Goal: Task Accomplishment & Management: Manage account settings

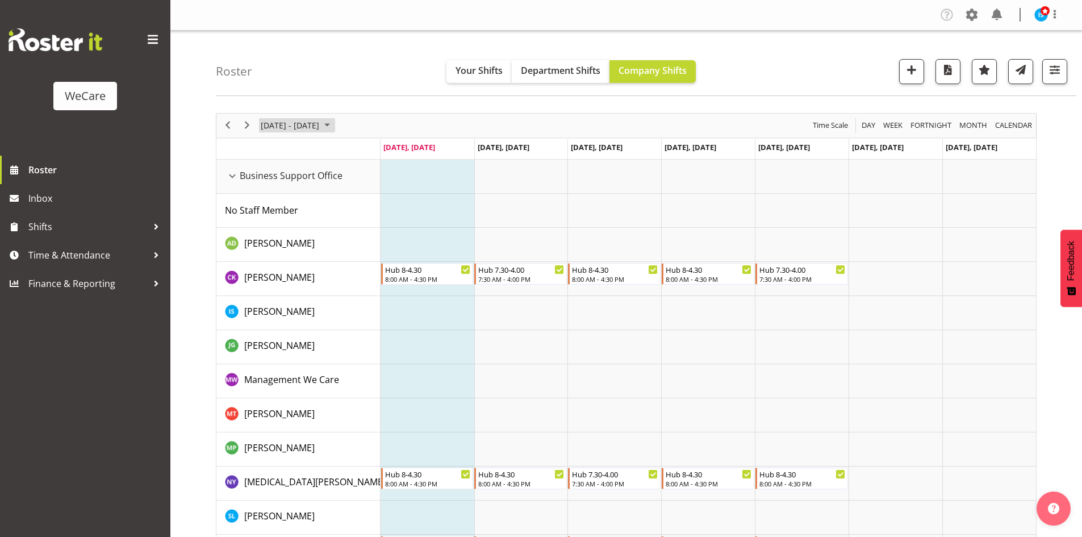
click at [302, 125] on span "August 11 - 17, 2025" at bounding box center [290, 125] width 61 height 14
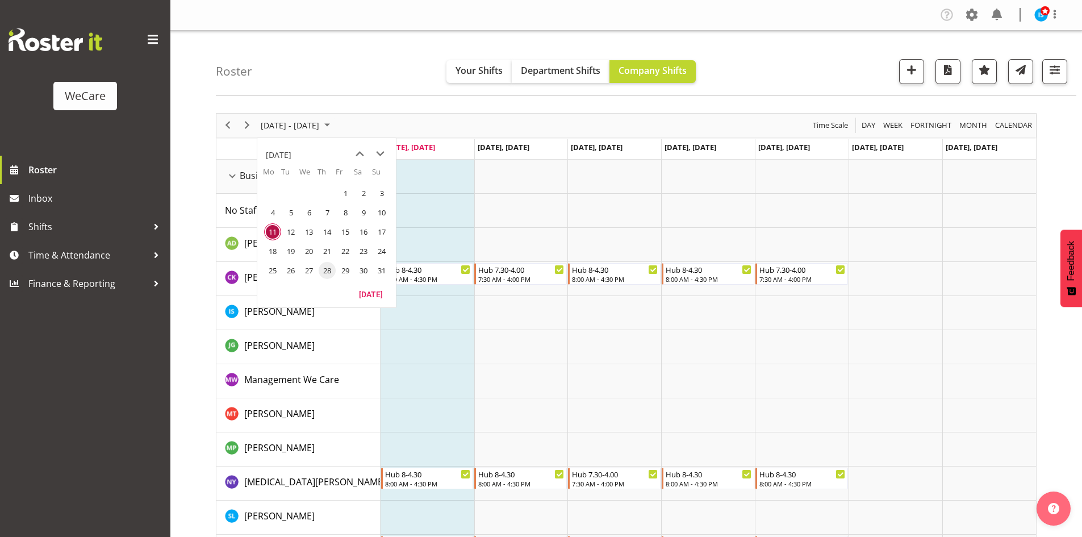
click at [330, 269] on span "28" at bounding box center [327, 270] width 17 height 17
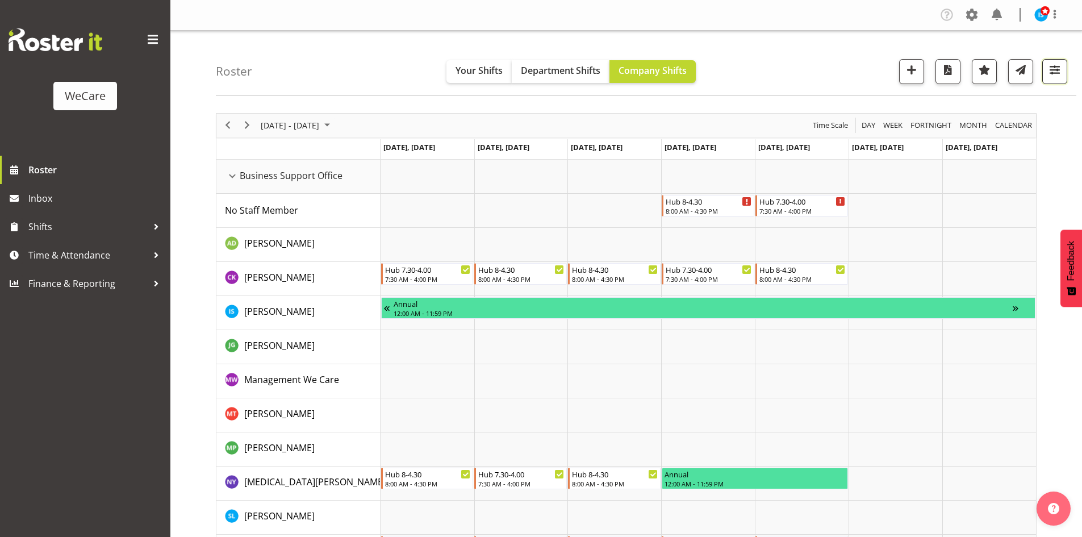
click at [1056, 68] on span "button" at bounding box center [1054, 69] width 15 height 15
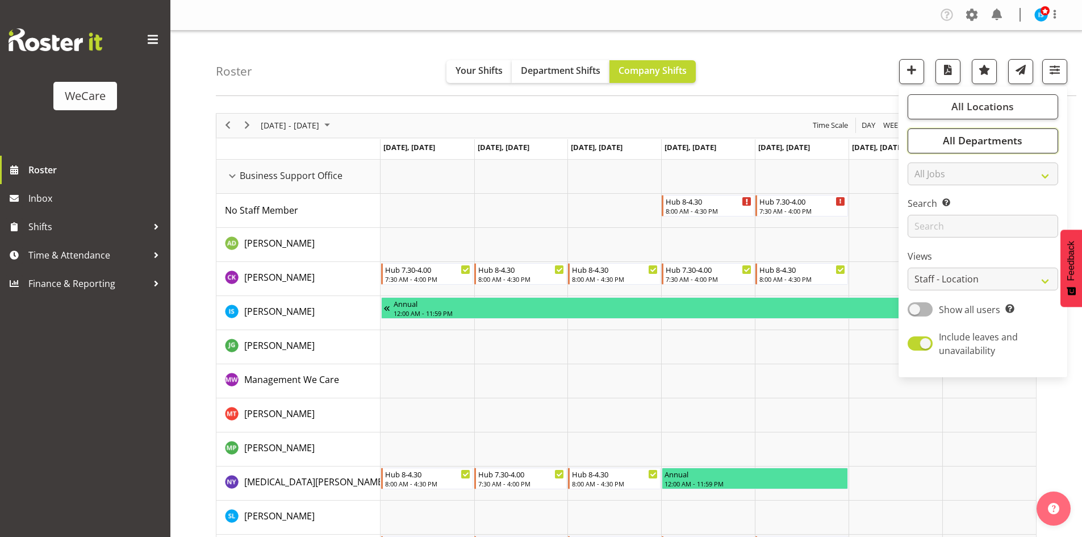
click at [990, 146] on span "All Departments" at bounding box center [983, 140] width 80 height 14
click at [1014, 267] on span "Deselect All" at bounding box center [996, 264] width 46 height 11
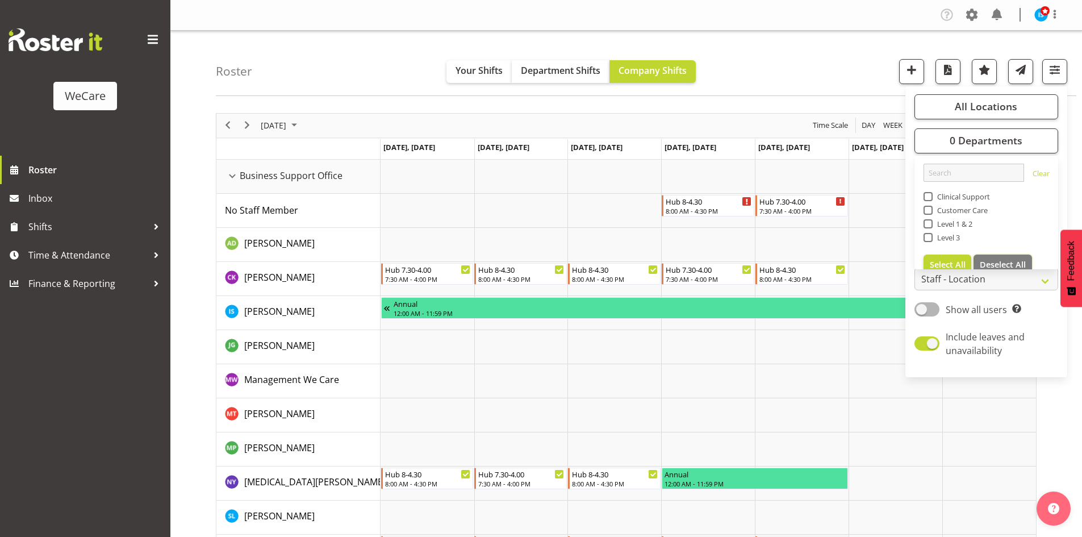
checkbox input "false"
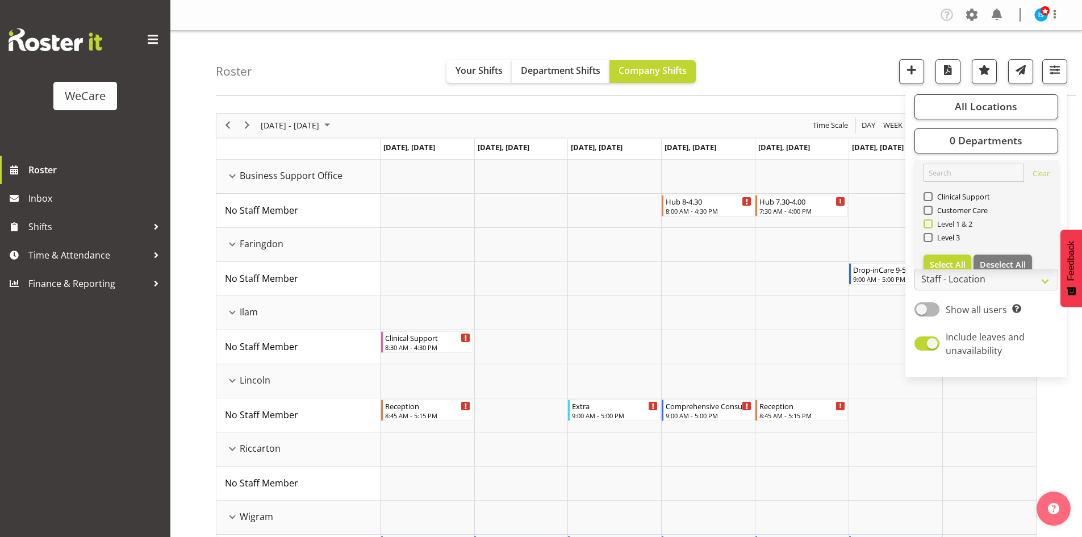
click at [950, 227] on span "Level 1 & 2" at bounding box center [953, 223] width 40 height 9
click at [931, 227] on input "Level 1 & 2" at bounding box center [926, 223] width 7 height 7
checkbox input "true"
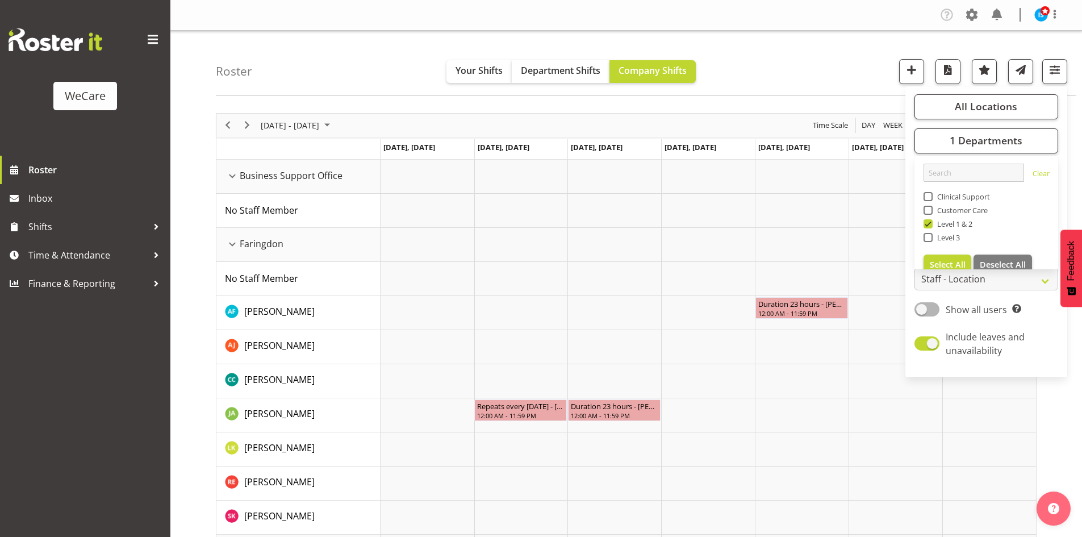
click at [796, 87] on div "Roster Your Shifts Department Shifts Company Shifts All Locations Clear Busines…" at bounding box center [646, 63] width 860 height 65
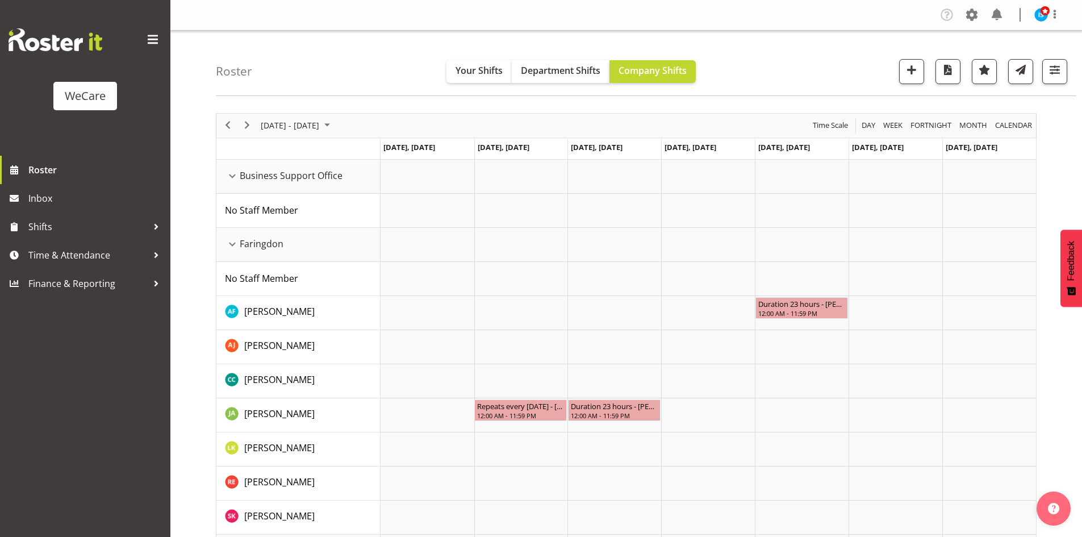
drag, startPoint x: 801, startPoint y: 99, endPoint x: 806, endPoint y: 103, distance: 6.4
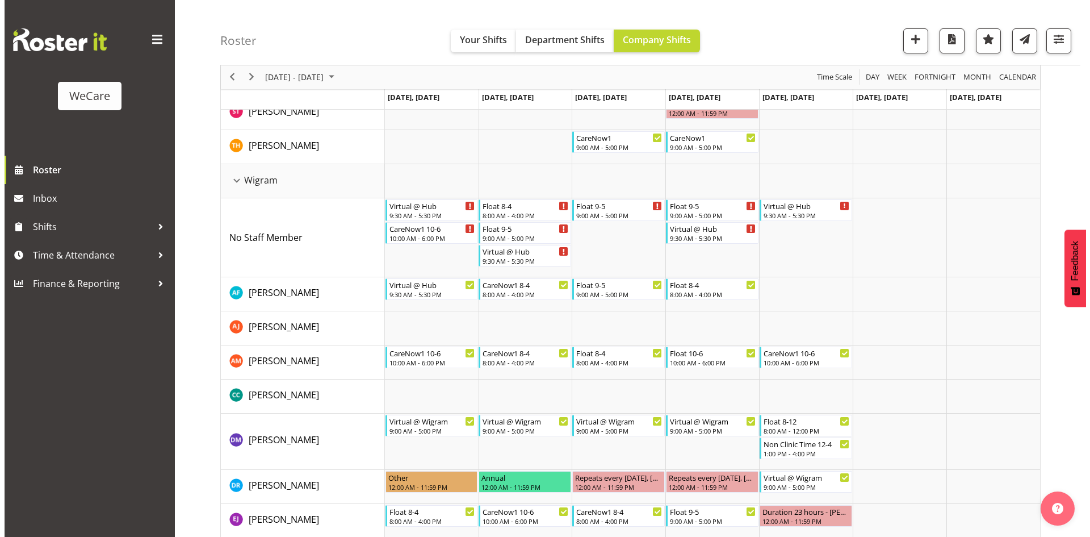
scroll to position [1590, 0]
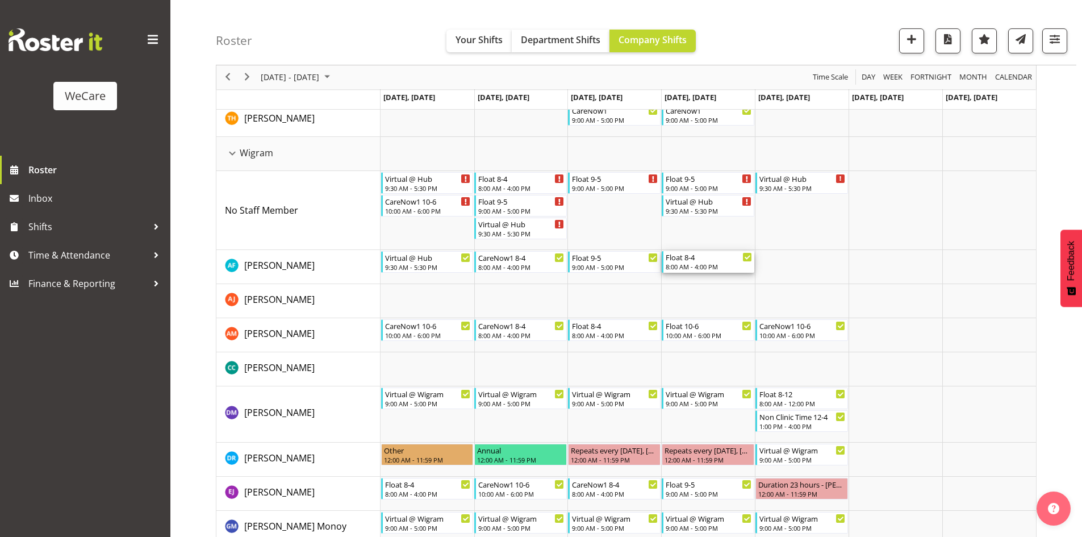
click at [692, 260] on div "Float 8-4" at bounding box center [709, 256] width 86 height 11
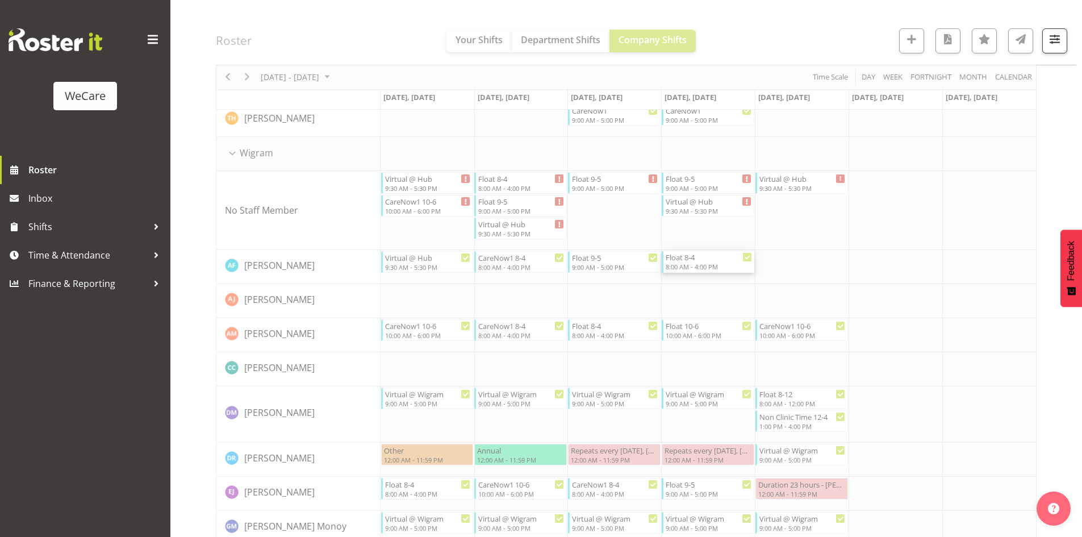
select select "7"
select select "2025"
select select "16"
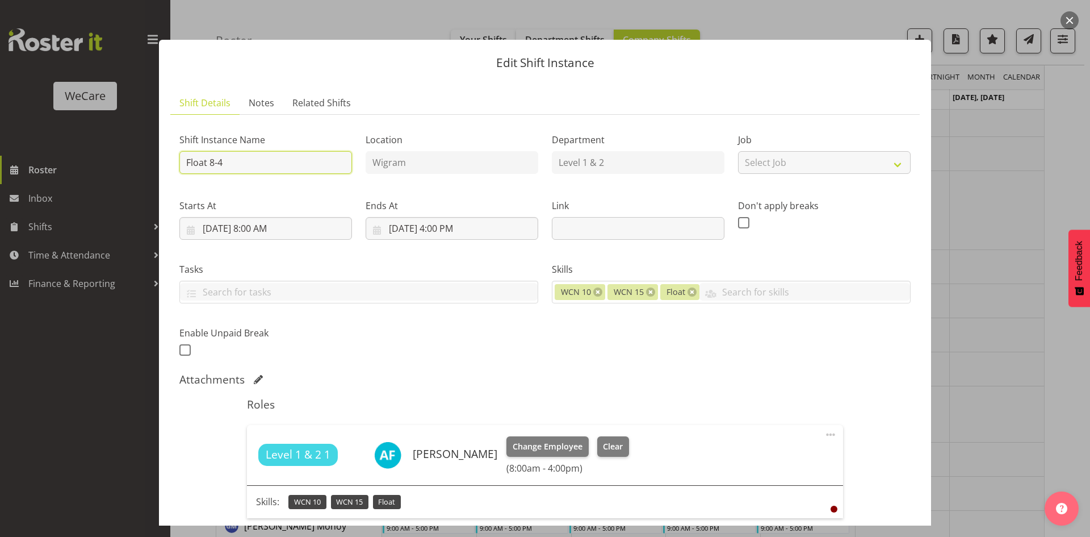
click at [286, 161] on input "Float 8-4" at bounding box center [265, 162] width 173 height 23
type input "Float 8-12.15"
click at [444, 228] on input "8/28/2025, 4:00 PM" at bounding box center [452, 228] width 173 height 23
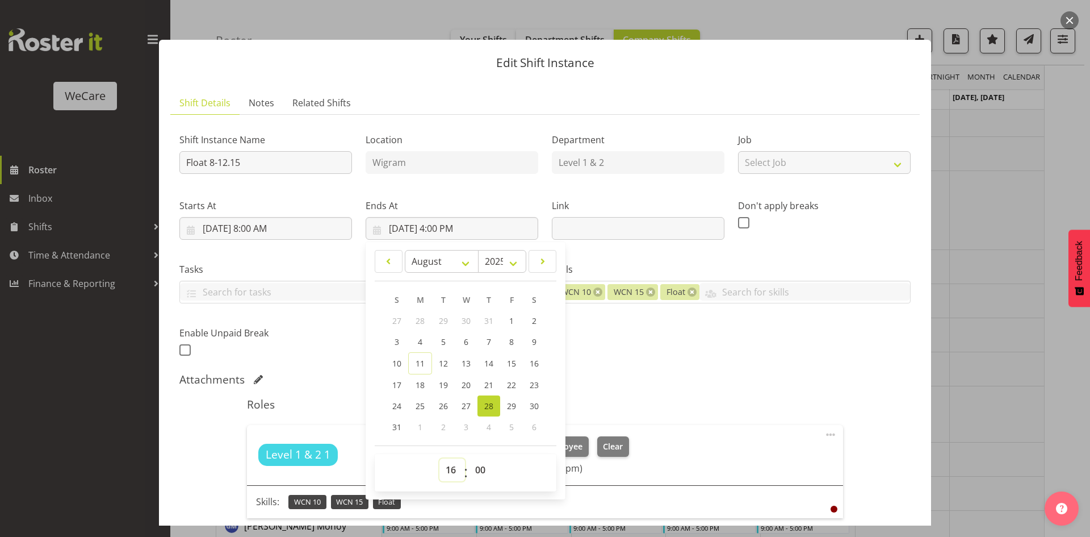
click at [444, 466] on select "00 01 02 03 04 05 06 07 08 09 10 11 12 13 14 15 16 17 18 19 20 21 22 23" at bounding box center [453, 469] width 26 height 23
select select "12"
click at [440, 458] on select "00 01 02 03 04 05 06 07 08 09 10 11 12 13 14 15 16 17 18 19 20 21 22 23" at bounding box center [453, 469] width 26 height 23
type input "8/28/2025, 12:00 PM"
select select "10"
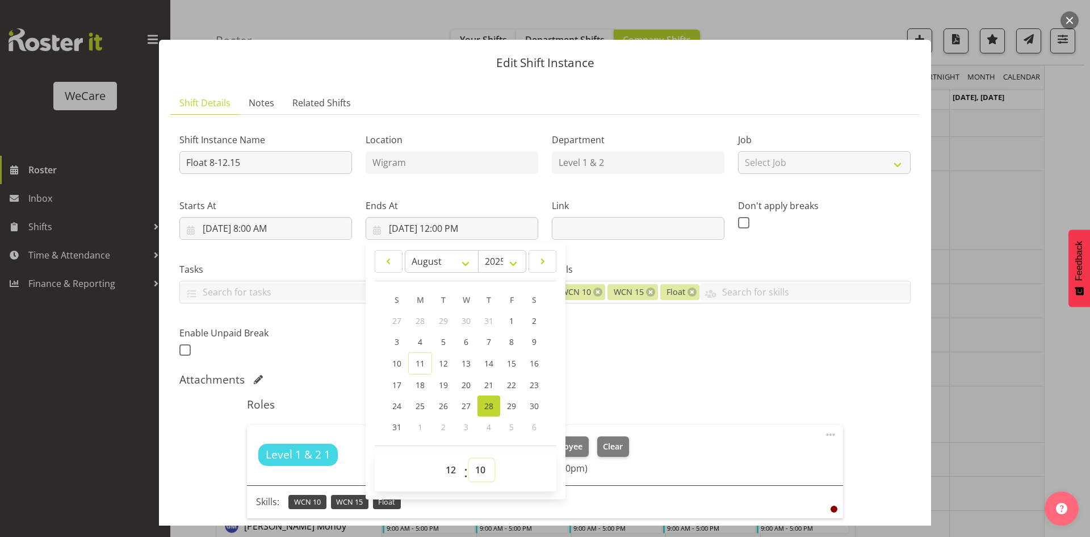
type input "8/28/2025, 12:10 PM"
select select "15"
type input "8/28/2025, 12:15 PM"
click at [687, 352] on div "Shift Instance Name Float 8-12.15 Location Wigram Department Level 1 & 2 Job Se…" at bounding box center [545, 241] width 745 height 249
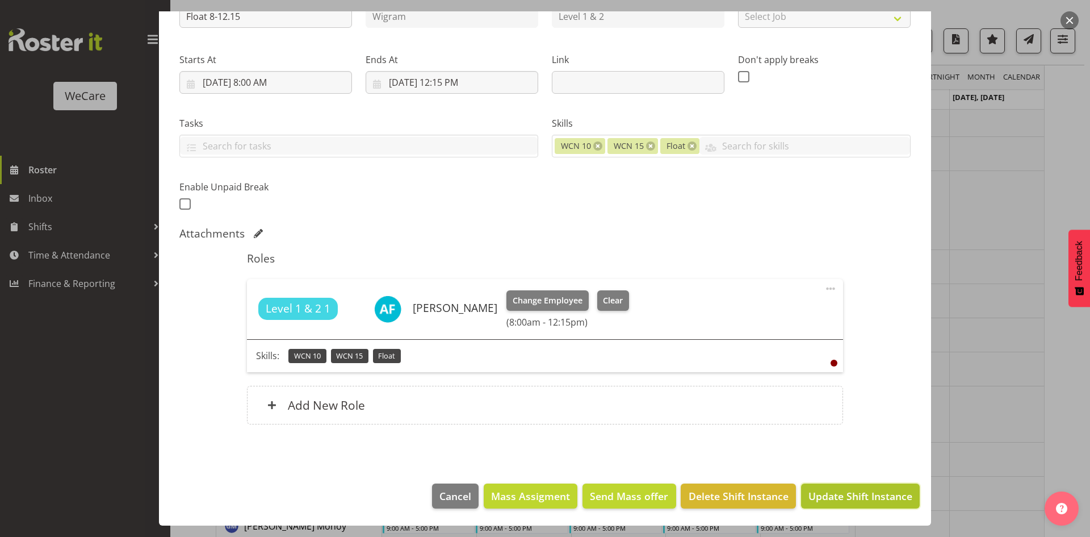
click at [857, 503] on span "Update Shift Instance" at bounding box center [861, 495] width 104 height 15
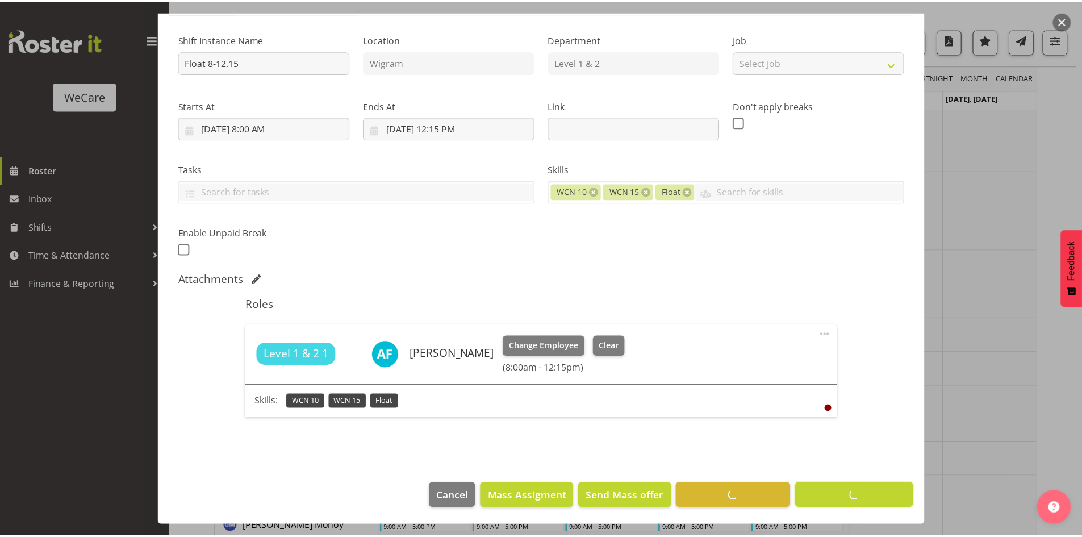
scroll to position [101, 0]
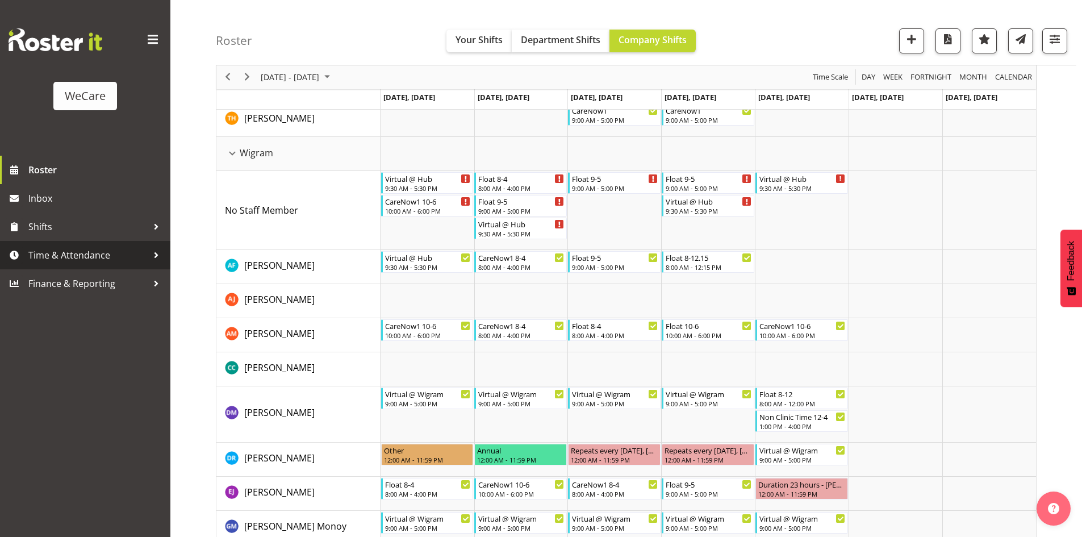
drag, startPoint x: 56, startPoint y: 248, endPoint x: 55, endPoint y: 255, distance: 6.8
click at [55, 255] on span "Time & Attendance" at bounding box center [87, 254] width 119 height 17
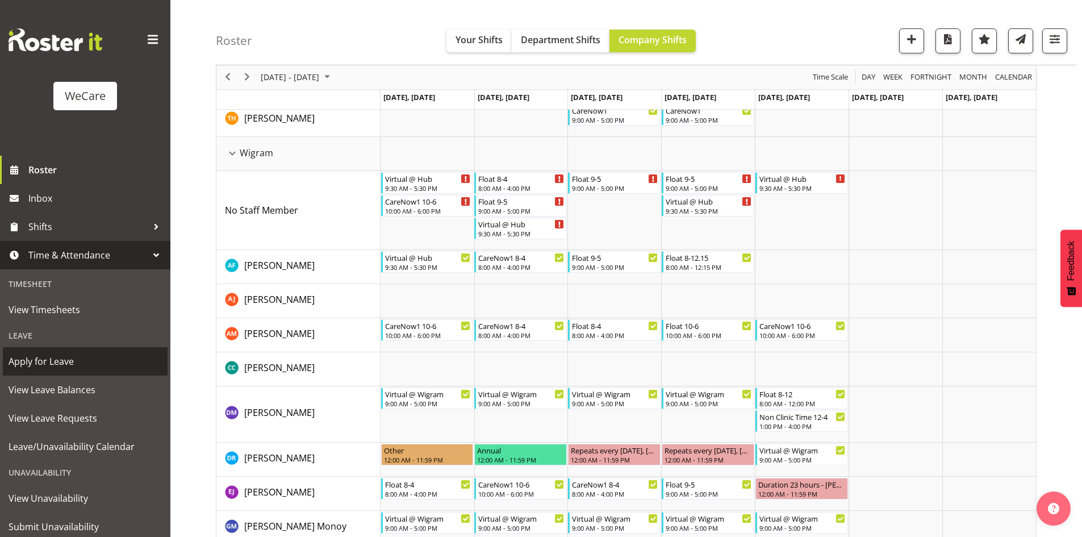
click at [88, 355] on span "Apply for Leave" at bounding box center [85, 361] width 153 height 17
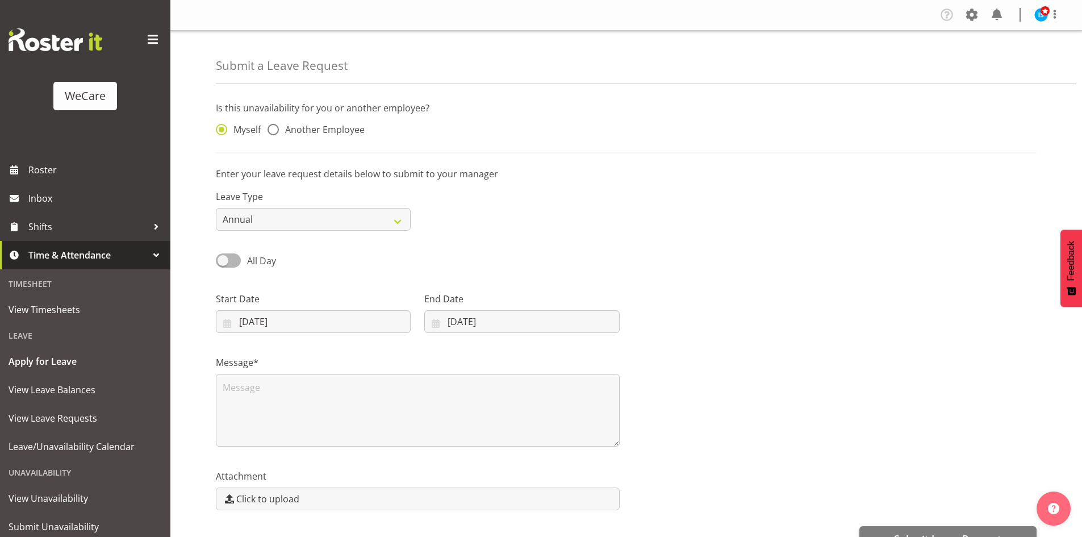
click at [307, 137] on div "Myself Another Employee" at bounding box center [313, 131] width 195 height 15
click at [386, 128] on div "Myself Another Employee" at bounding box center [313, 131] width 195 height 15
click at [333, 134] on span "Another Employee" at bounding box center [322, 129] width 86 height 11
click at [275, 133] on input "Another Employee" at bounding box center [270, 129] width 7 height 7
radio input "true"
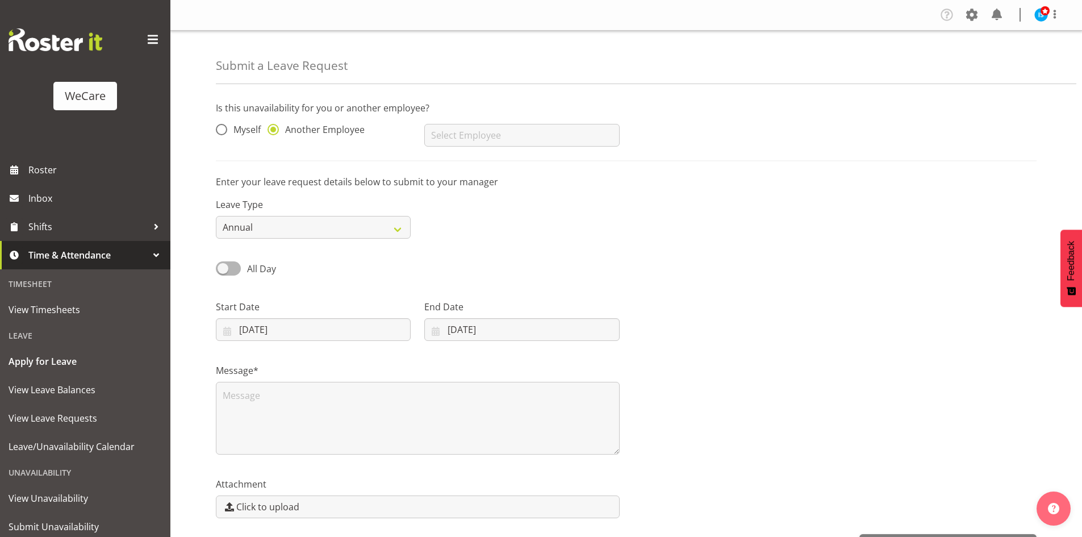
click at [502, 149] on div "AJ Jones Aleea Devenport Alex Ferguson Amy Johannsen Andrea Ramirez Andrew Casb…" at bounding box center [521, 130] width 208 height 45
click at [502, 143] on input "text" at bounding box center [521, 135] width 195 height 23
click at [501, 161] on link "[PERSON_NAME]" at bounding box center [521, 163] width 195 height 20
type input "[PERSON_NAME]"
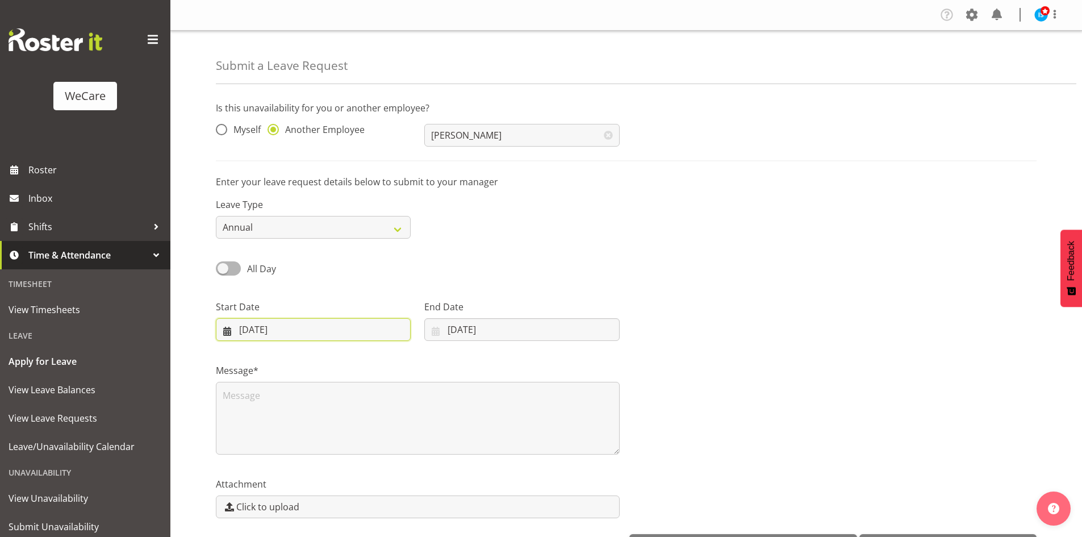
click at [256, 324] on input "11/08/2025" at bounding box center [313, 329] width 195 height 23
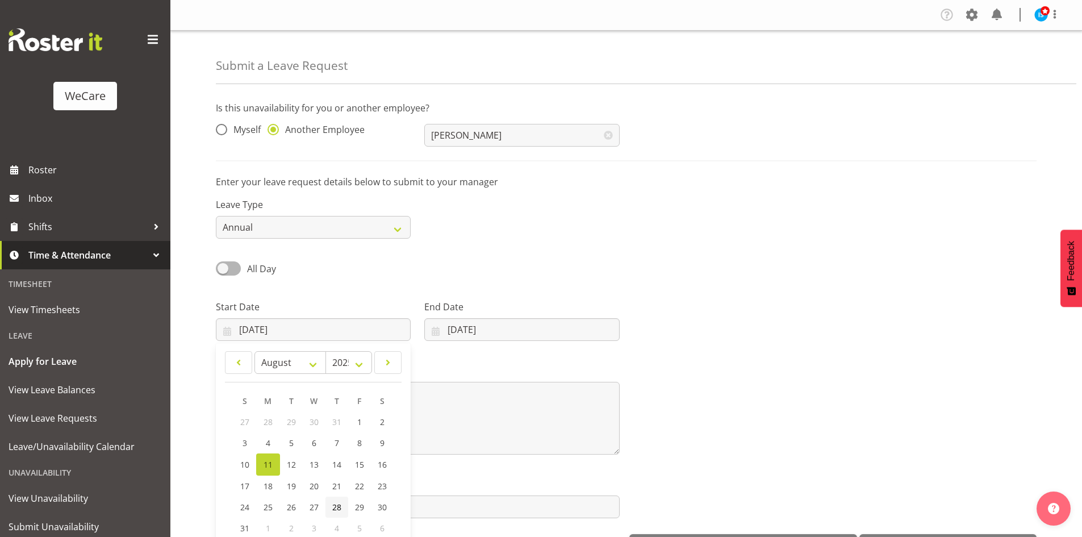
click at [328, 504] on link "28" at bounding box center [336, 506] width 23 height 21
type input "28/08/2025"
click at [256, 275] on label "All Day" at bounding box center [246, 268] width 60 height 14
click at [223, 272] on input "All Day" at bounding box center [219, 268] width 7 height 7
checkbox input "true"
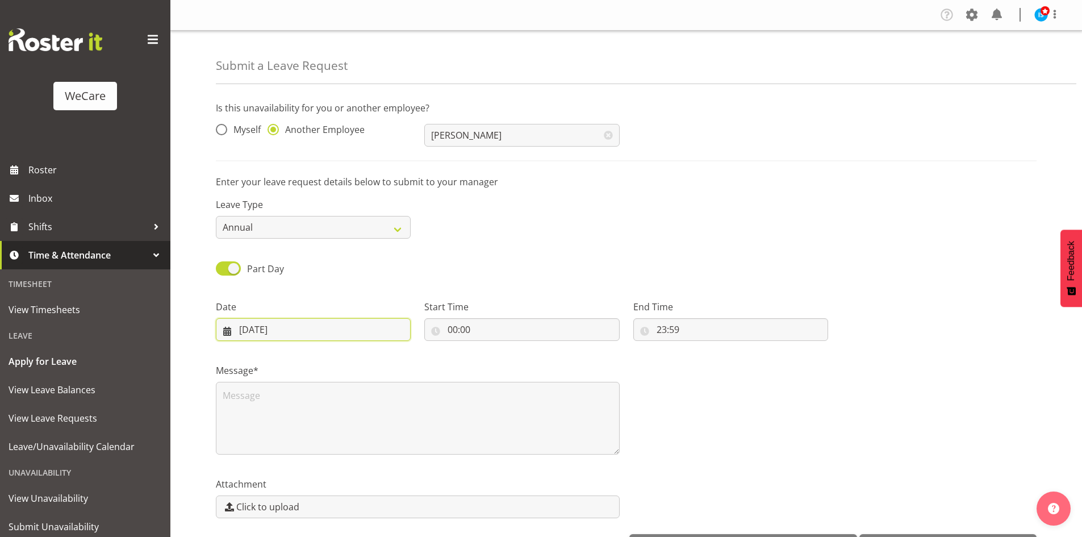
click at [264, 331] on input "11/08/2025" at bounding box center [313, 329] width 195 height 23
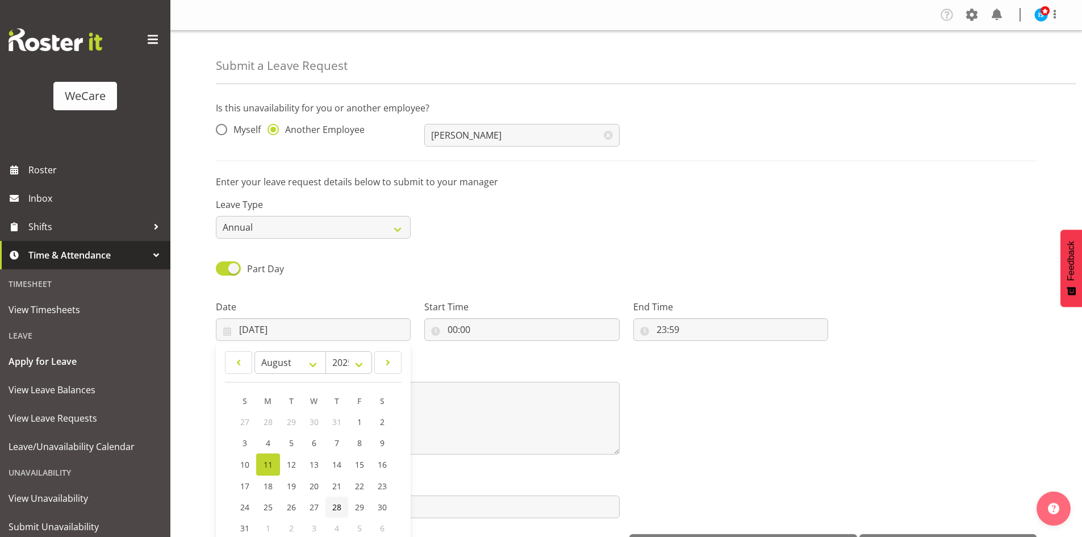
click at [335, 508] on span "28" at bounding box center [336, 506] width 9 height 11
type input "28/08/2025"
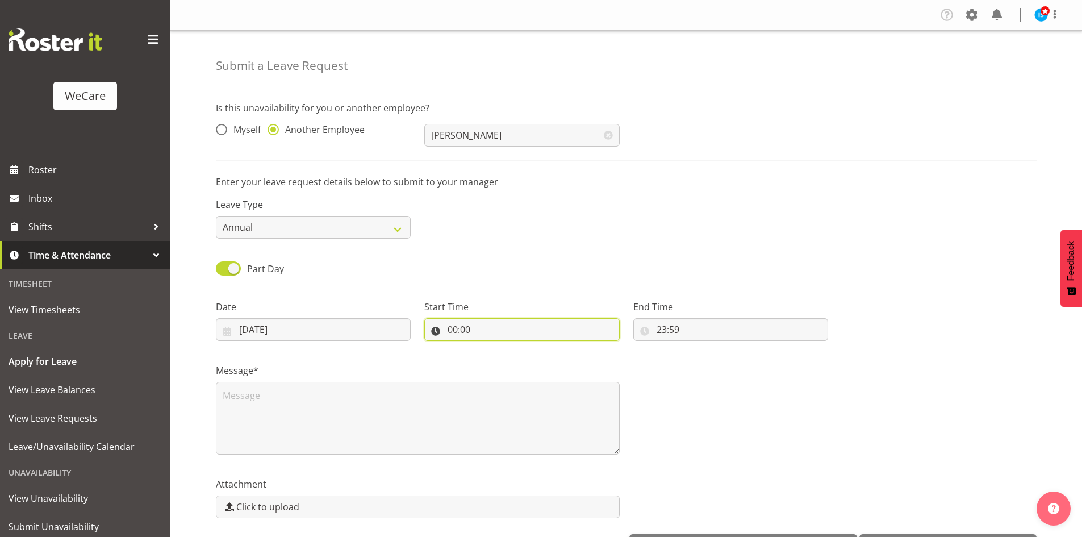
click at [446, 336] on input "00:00" at bounding box center [521, 329] width 195 height 23
drag, startPoint x: 495, startPoint y: 360, endPoint x: 492, endPoint y: 350, distance: 10.1
click at [494, 358] on select "00 01 02 03 04 05 06 07 08 09 10 11 12 13 14 15 16 17 18 19 20 21 22 23" at bounding box center [502, 359] width 26 height 23
select select "12"
click at [489, 348] on select "00 01 02 03 04 05 06 07 08 09 10 11 12 13 14 15 16 17 18 19 20 21 22 23" at bounding box center [502, 359] width 26 height 23
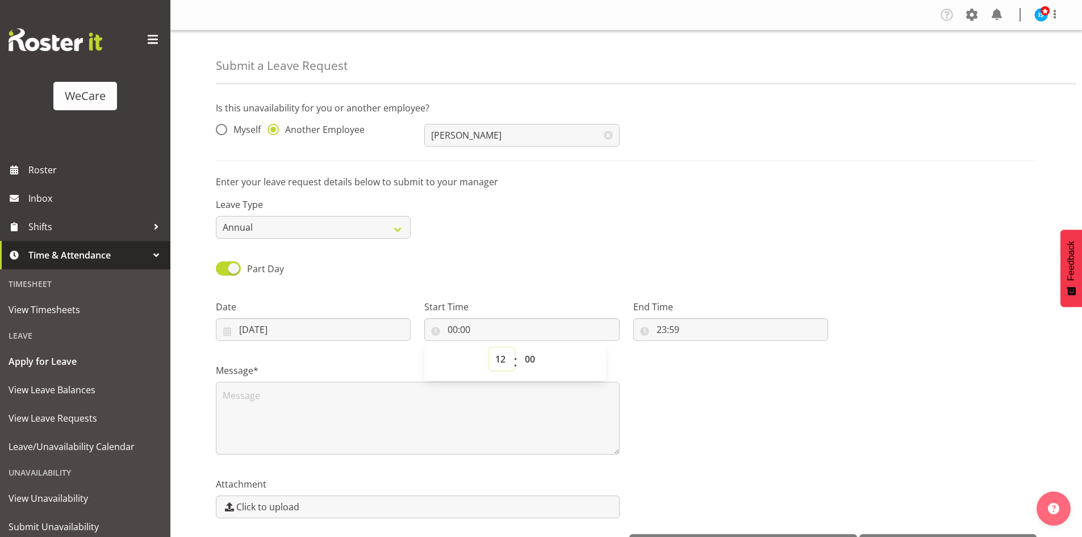
type input "12:00"
select select "10"
type input "12:10"
select select "15"
type input "12:15"
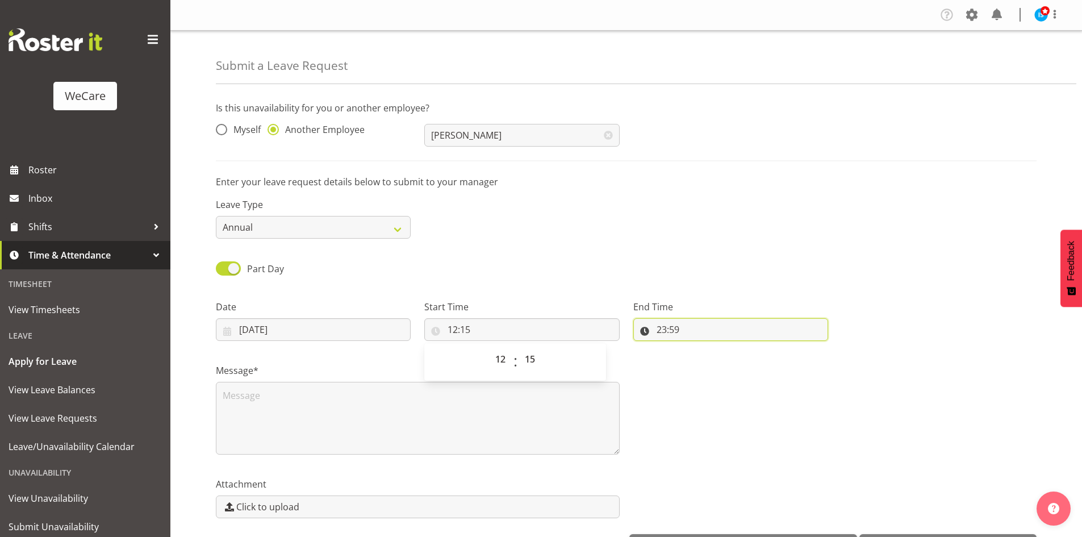
click at [661, 323] on input "23:59" at bounding box center [730, 329] width 195 height 23
click at [724, 365] on span ":" at bounding box center [724, 362] width 4 height 28
click at [698, 356] on select "00 01 02 03 04 05 06 07 08 09 10 11 12 13 14 15 16 17 18 19 20 21 22 23" at bounding box center [711, 359] width 26 height 23
select select "16"
click at [698, 348] on select "00 01 02 03 04 05 06 07 08 09 10 11 12 13 14 15 16 17 18 19 20 21 22 23" at bounding box center [711, 359] width 26 height 23
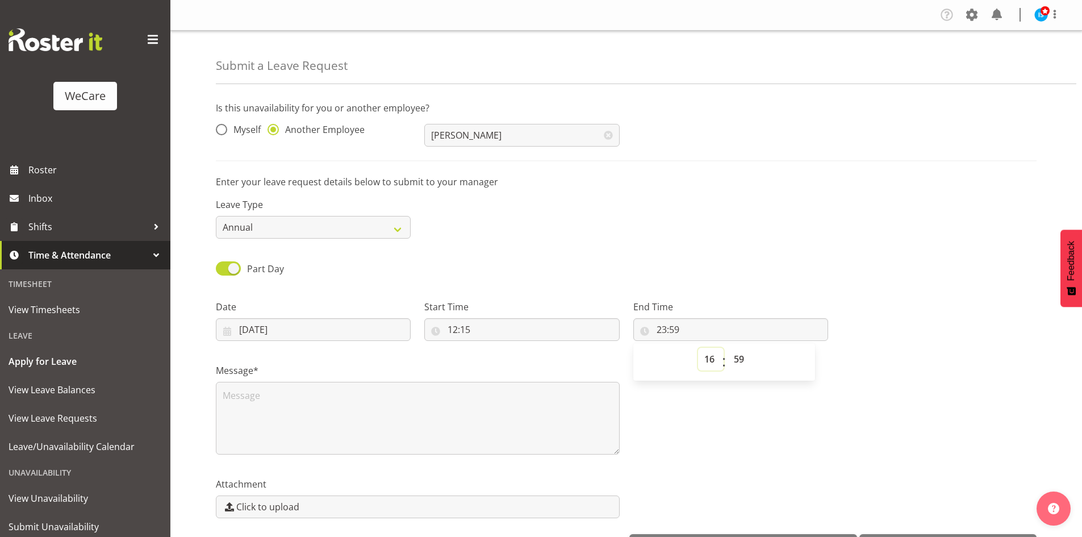
type input "16:59"
select select "0"
type input "16:00"
click at [329, 396] on textarea at bounding box center [418, 418] width 404 height 73
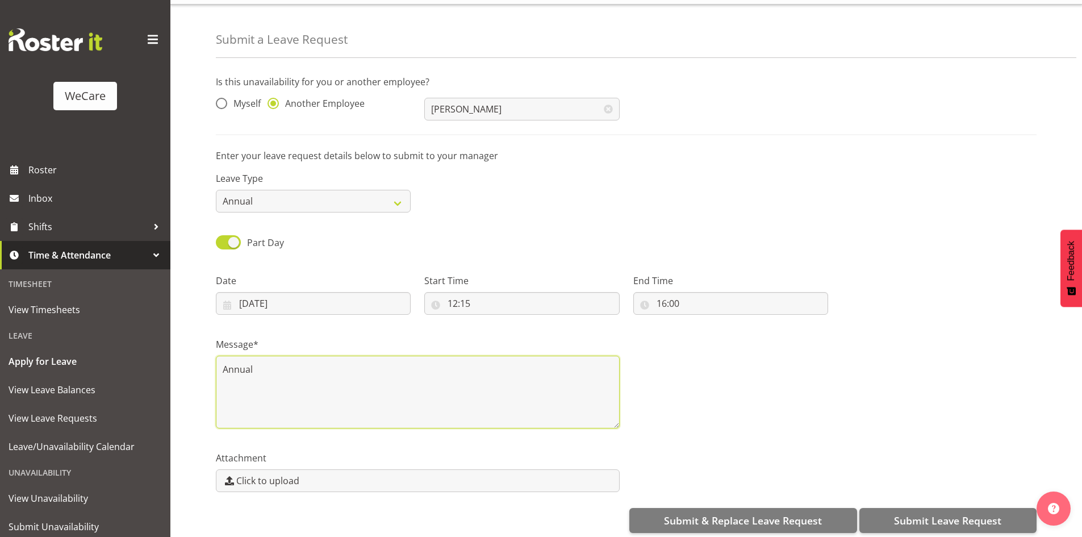
scroll to position [39, 0]
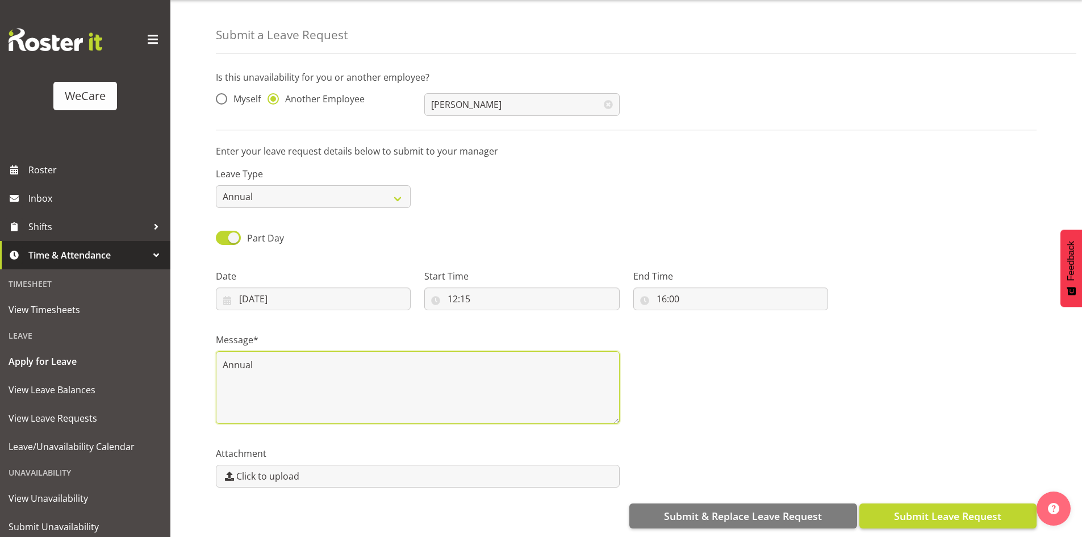
type textarea "Annual"
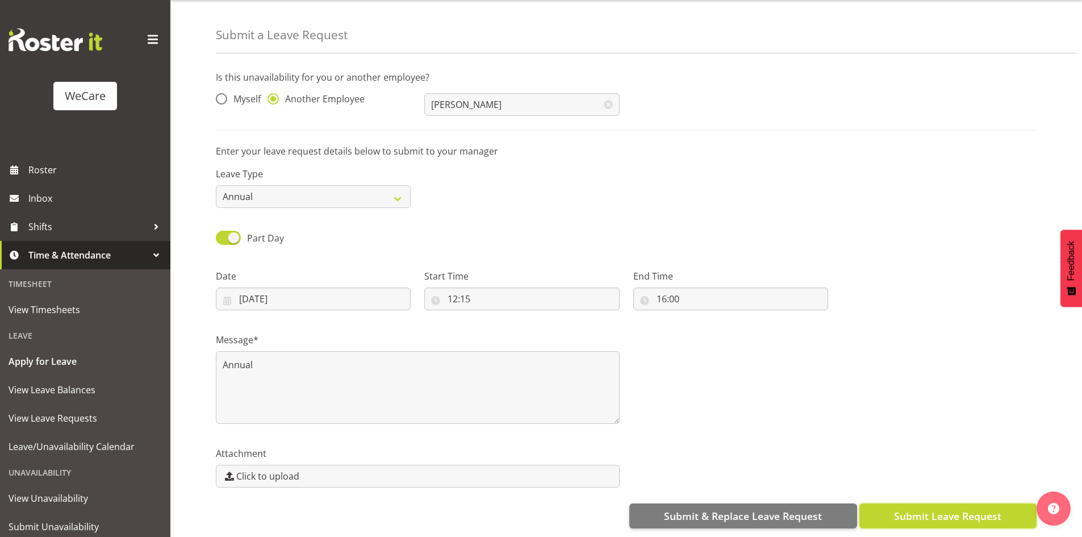
click at [951, 508] on span "Submit Leave Request" at bounding box center [947, 515] width 107 height 15
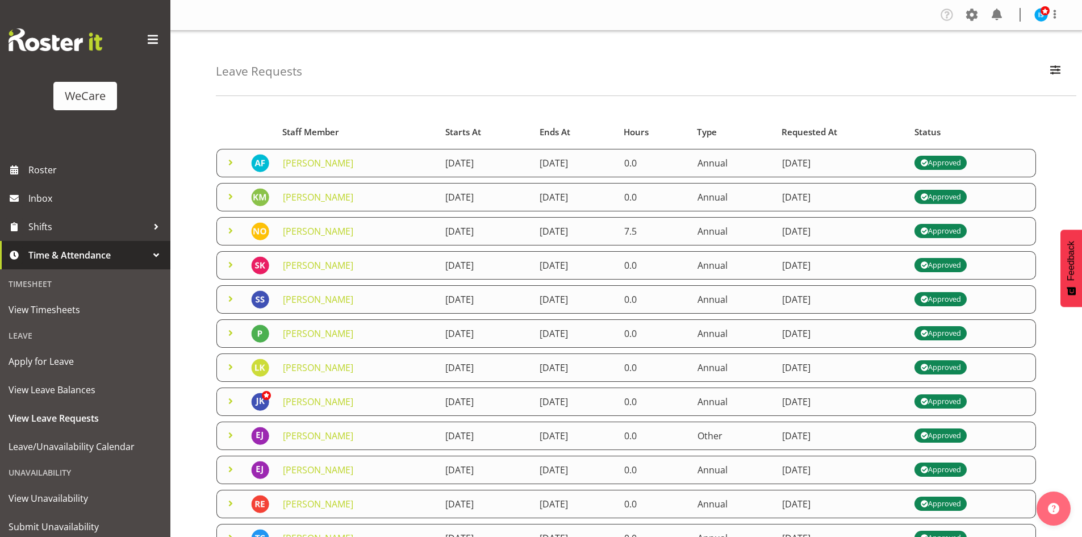
click at [233, 164] on span at bounding box center [231, 163] width 14 height 14
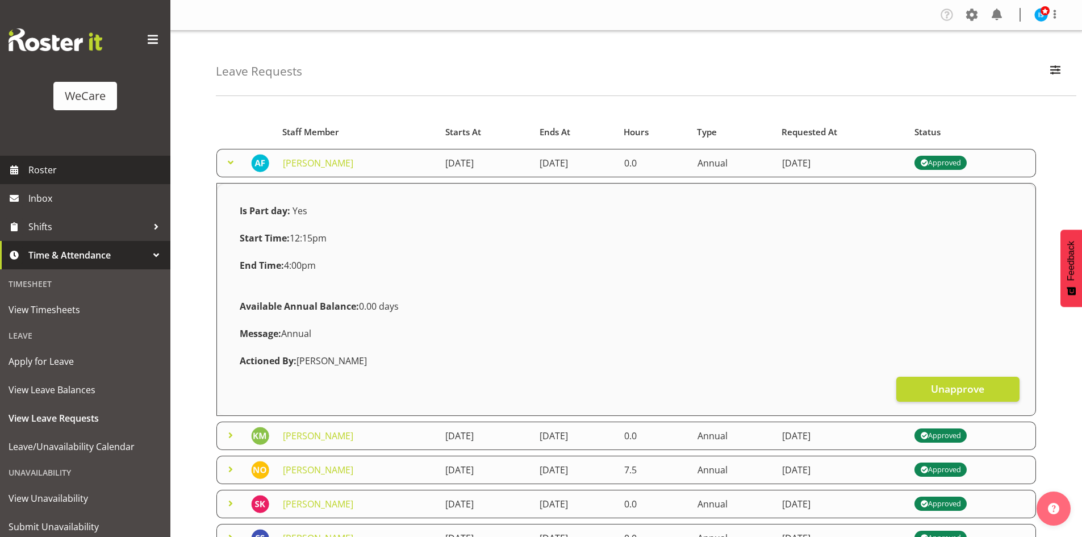
click at [107, 164] on span "Roster" at bounding box center [96, 169] width 136 height 17
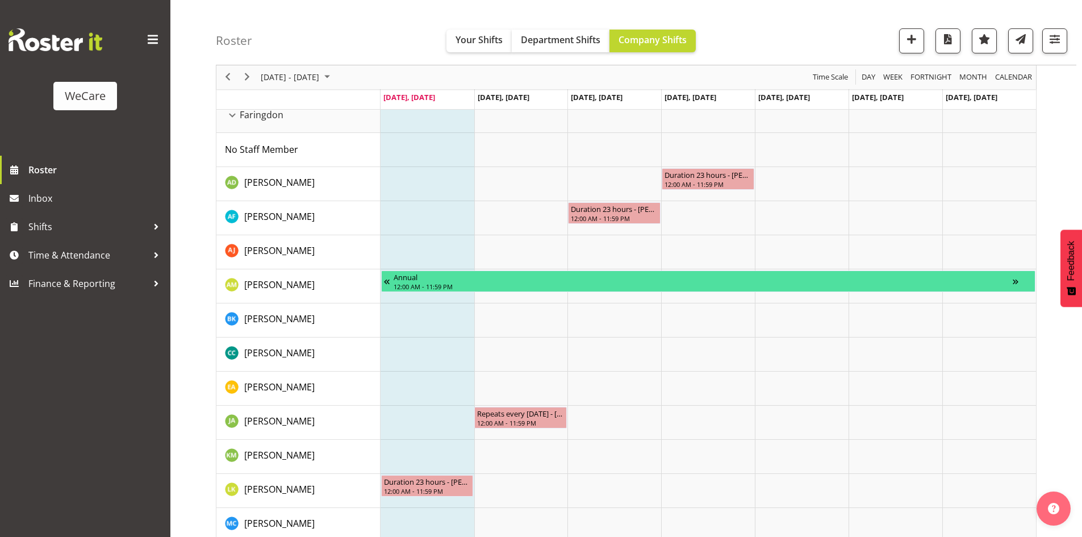
scroll to position [1193, 0]
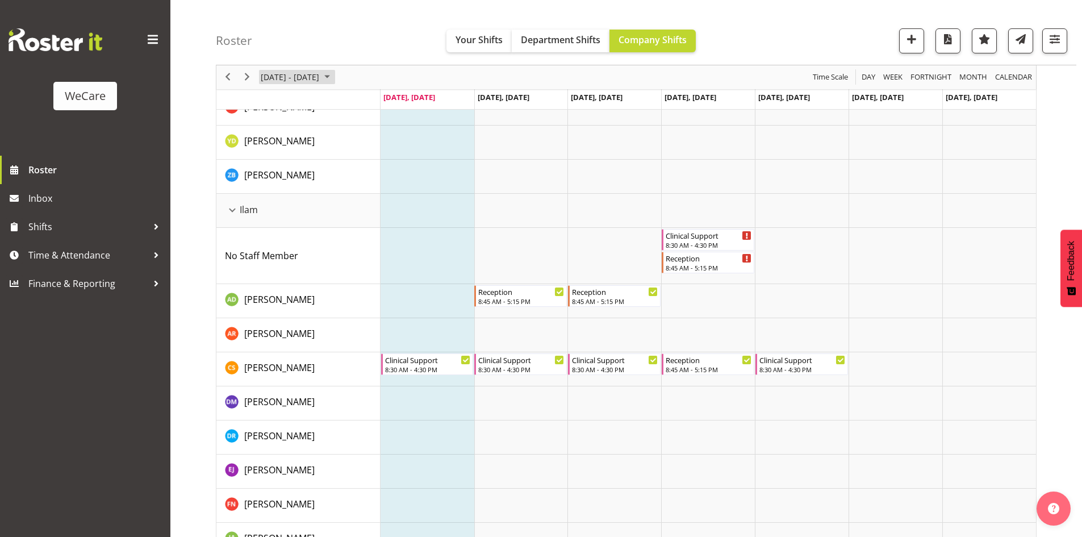
click at [294, 76] on span "August 11 - 17, 2025" at bounding box center [290, 77] width 61 height 14
drag, startPoint x: 387, startPoint y: 102, endPoint x: 380, endPoint y: 113, distance: 12.8
click at [386, 102] on span "next month" at bounding box center [380, 105] width 20 height 20
click at [354, 104] on span "previous month" at bounding box center [360, 105] width 20 height 20
click at [331, 225] on span "28" at bounding box center [327, 222] width 17 height 17
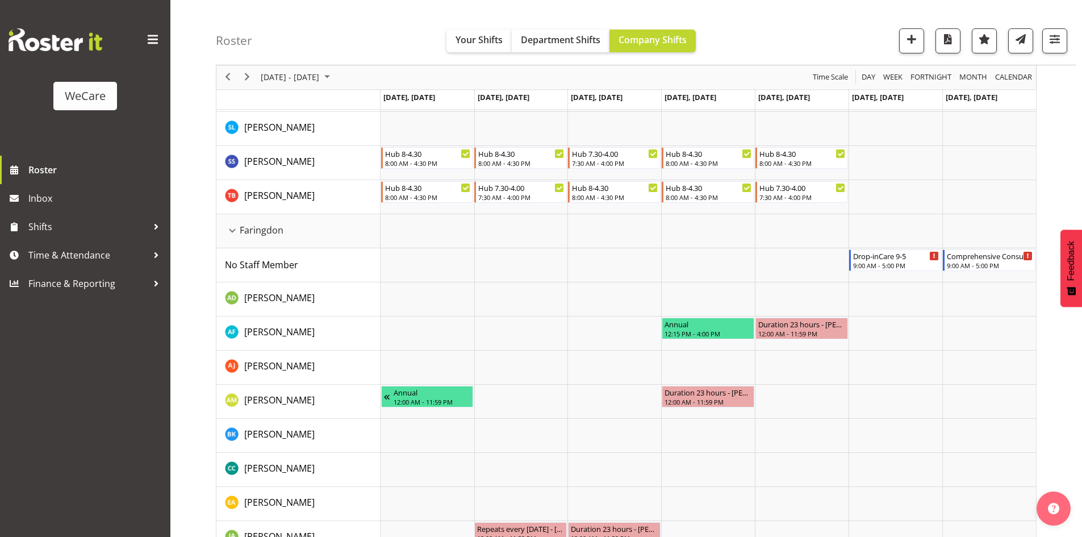
scroll to position [284, 0]
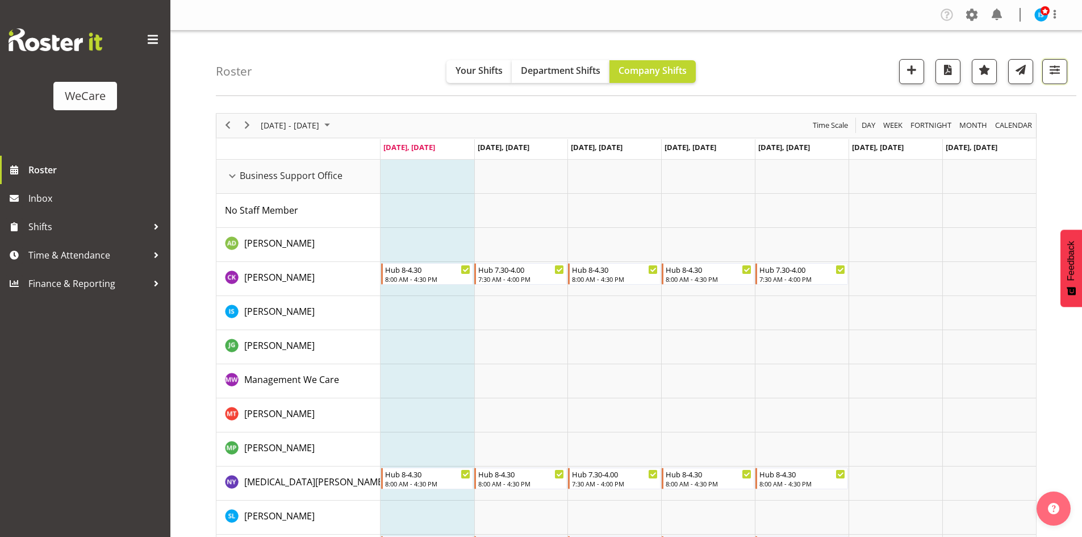
click at [1042, 76] on button "button" at bounding box center [1054, 71] width 25 height 25
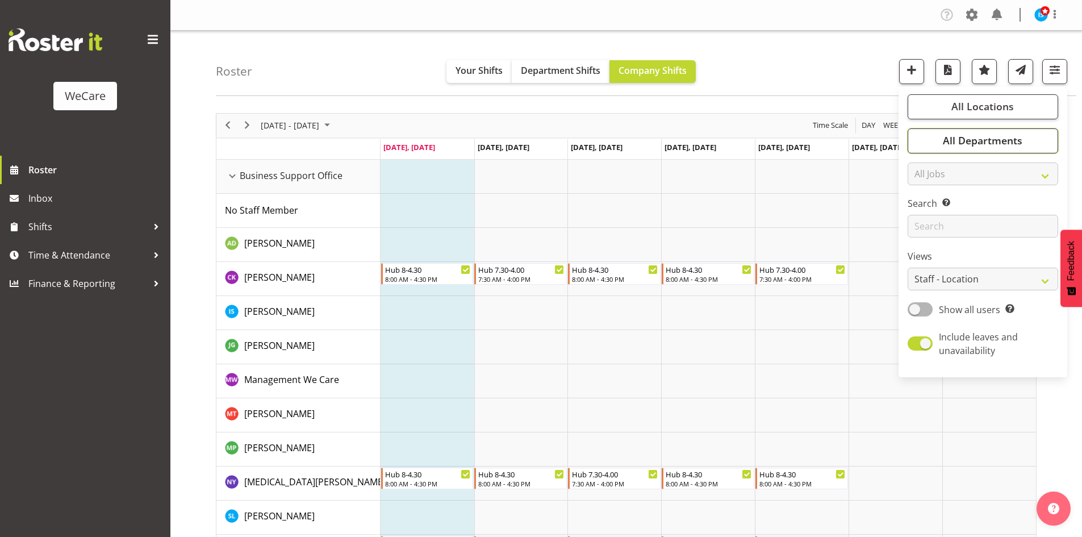
click at [1028, 143] on button "All Departments" at bounding box center [983, 140] width 151 height 25
click at [1008, 256] on button "Deselect All" at bounding box center [996, 264] width 58 height 20
checkbox input "false"
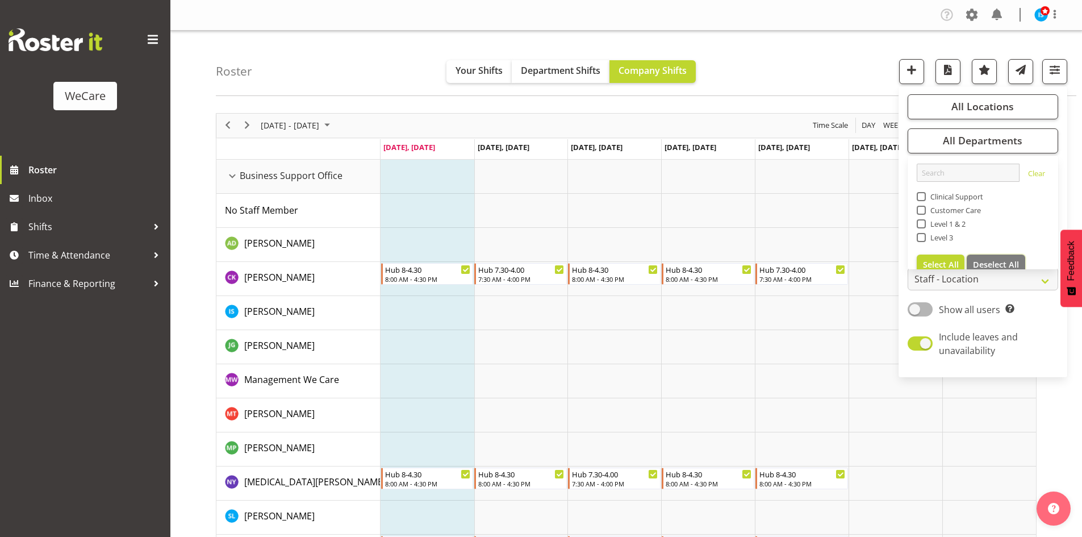
checkbox input "false"
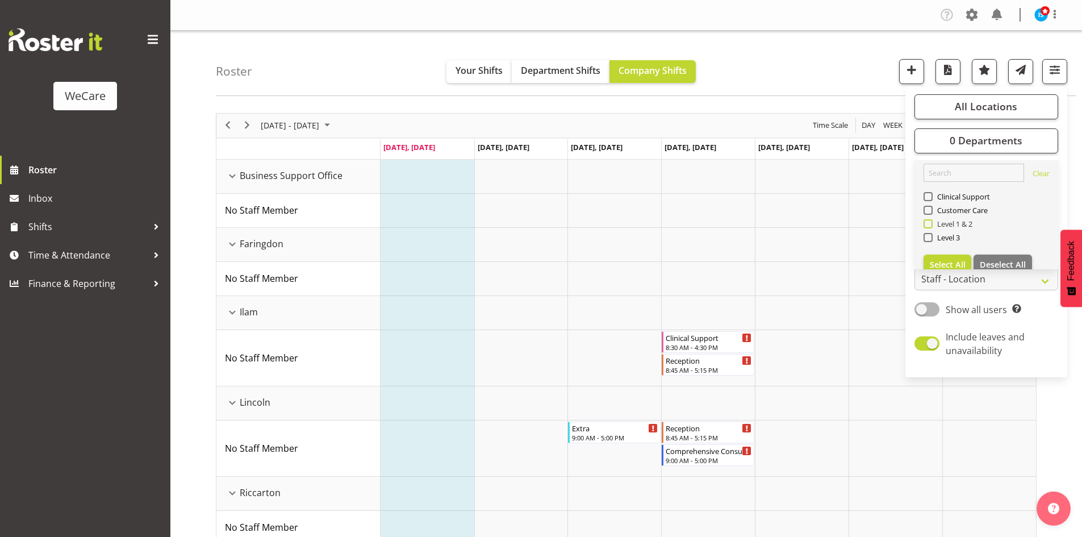
click at [963, 221] on span "Level 1 & 2" at bounding box center [953, 223] width 40 height 9
click at [931, 221] on input "Level 1 & 2" at bounding box center [926, 223] width 7 height 7
checkbox input "true"
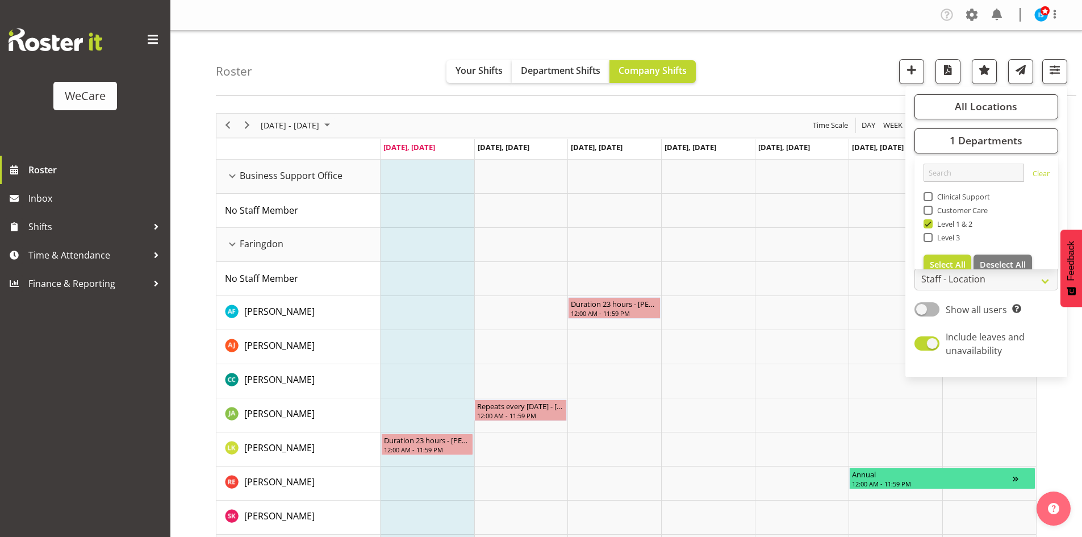
click at [287, 77] on div "Roster Your Shifts Department Shifts Company Shifts All Locations Clear Busines…" at bounding box center [646, 63] width 860 height 65
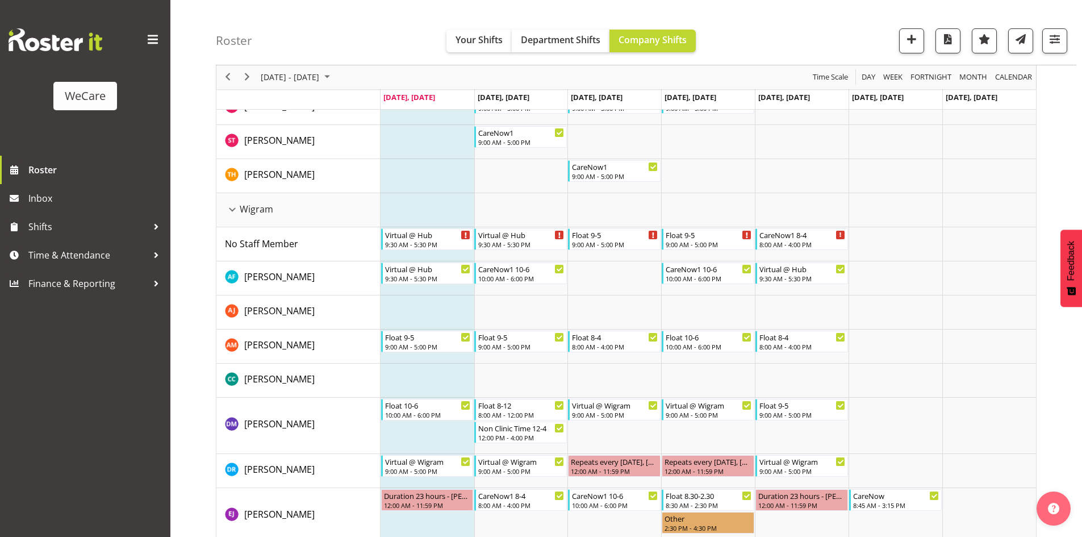
scroll to position [1533, 0]
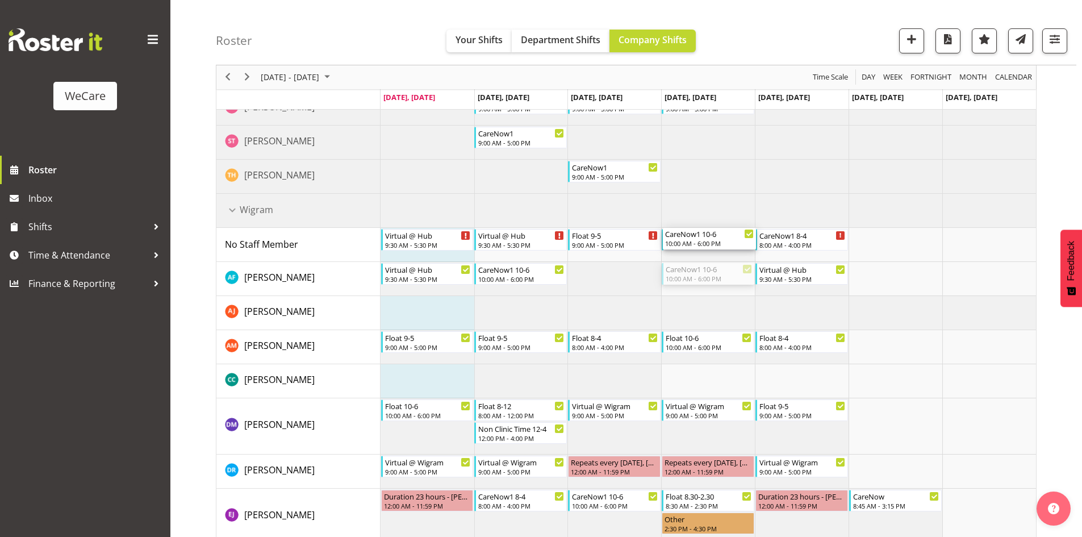
drag, startPoint x: 713, startPoint y: 277, endPoint x: 716, endPoint y: 249, distance: 27.4
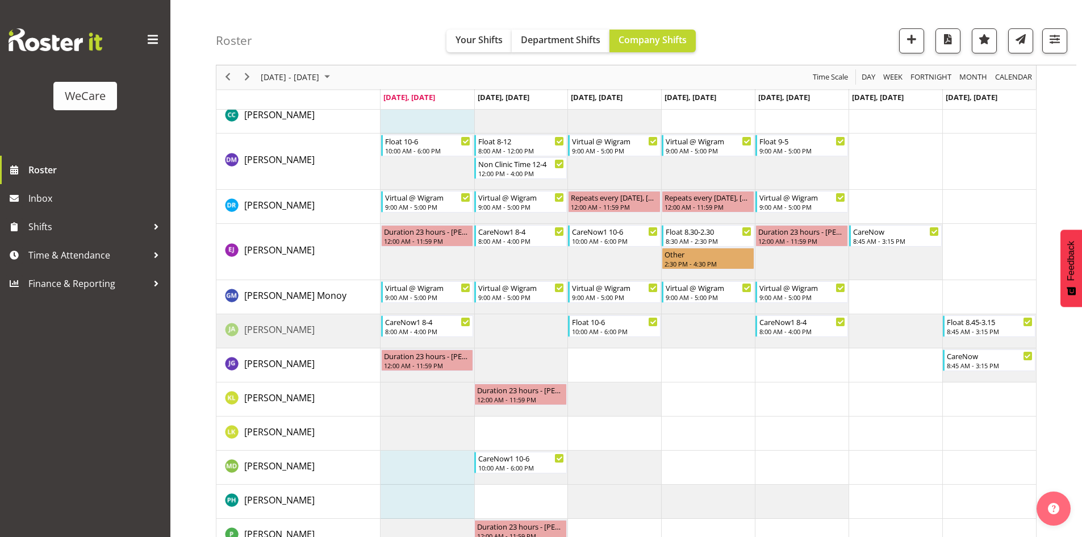
scroll to position [1617, 0]
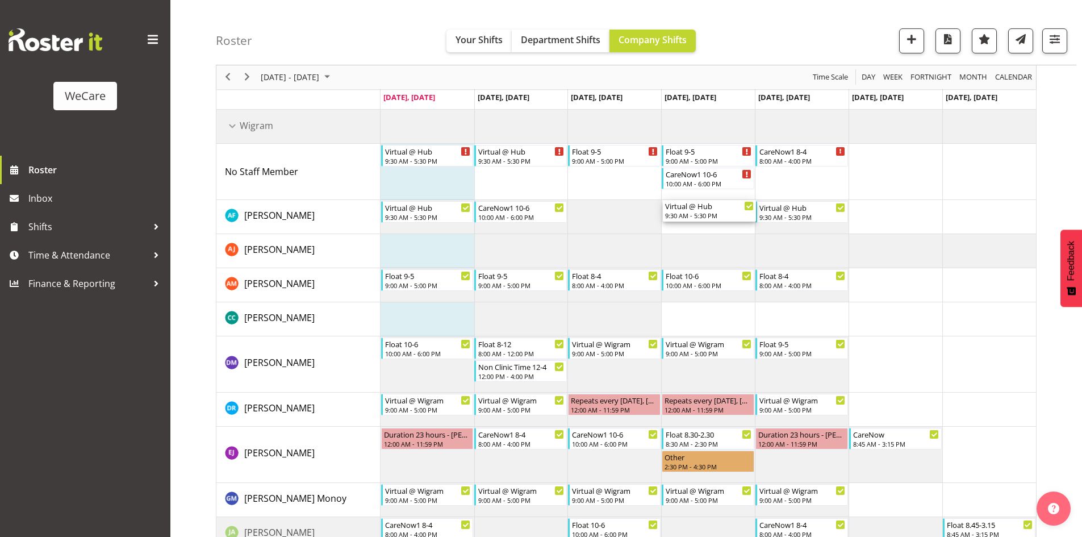
drag, startPoint x: 717, startPoint y: 407, endPoint x: 699, endPoint y: 214, distance: 193.9
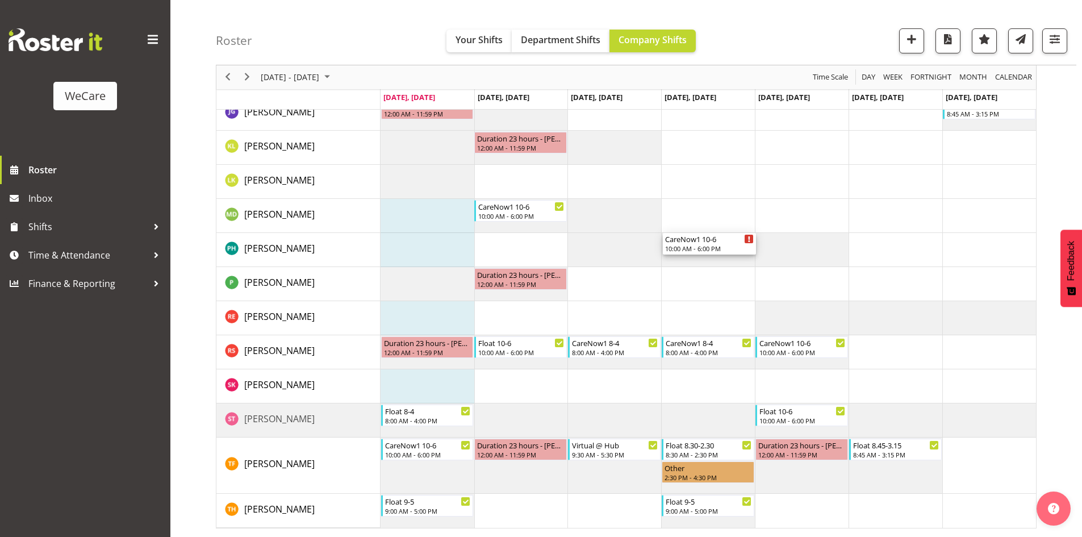
scroll to position [2028, 0]
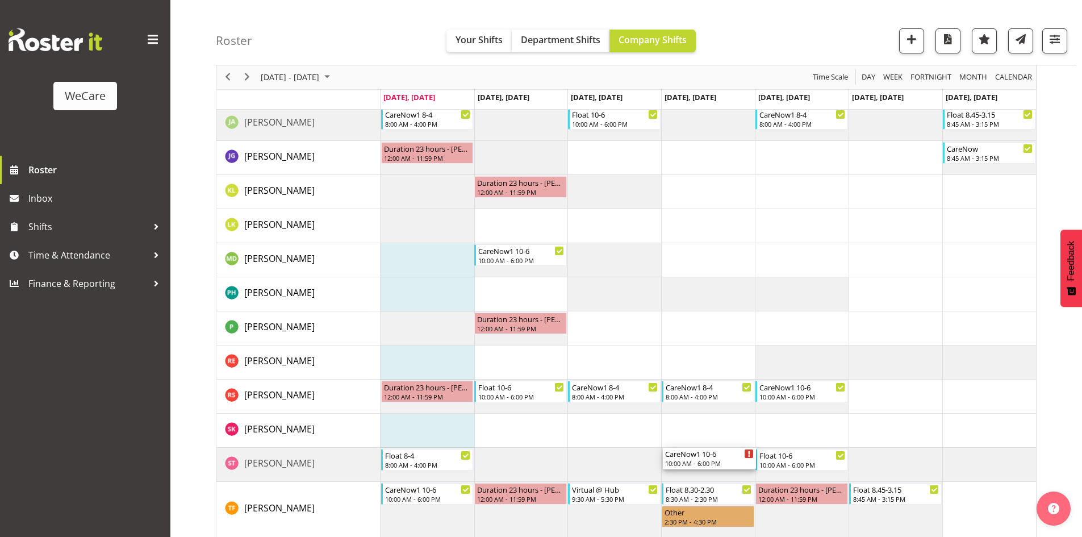
drag, startPoint x: 708, startPoint y: 189, endPoint x: 729, endPoint y: 448, distance: 260.4
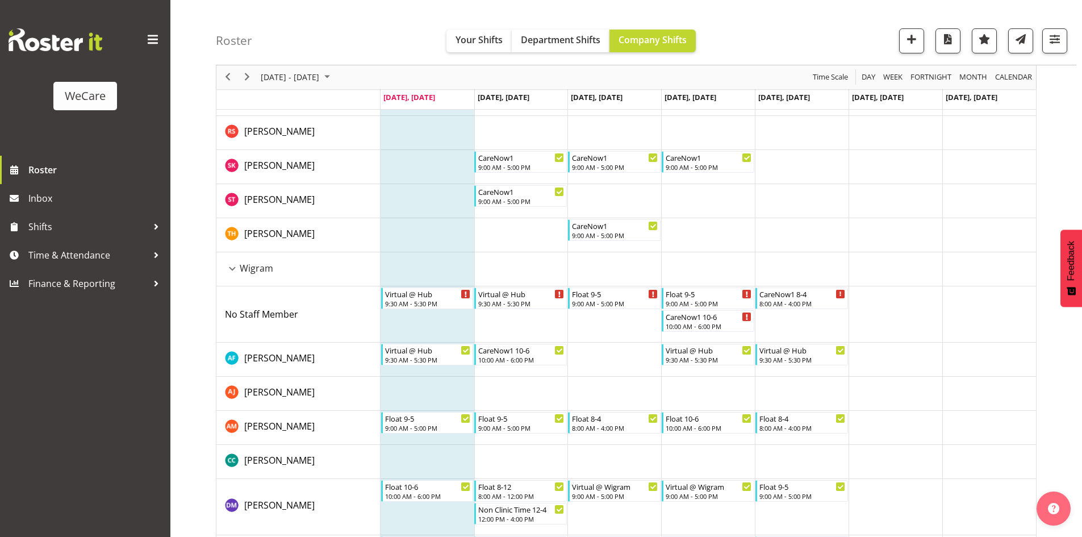
scroll to position [1460, 0]
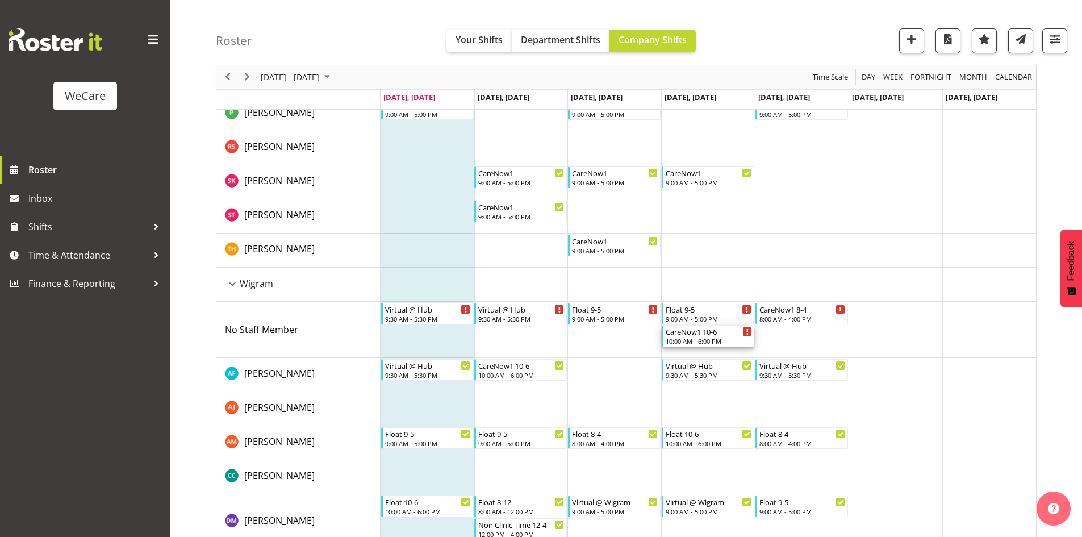
click at [704, 332] on div "CareNow1 10-6" at bounding box center [709, 330] width 86 height 11
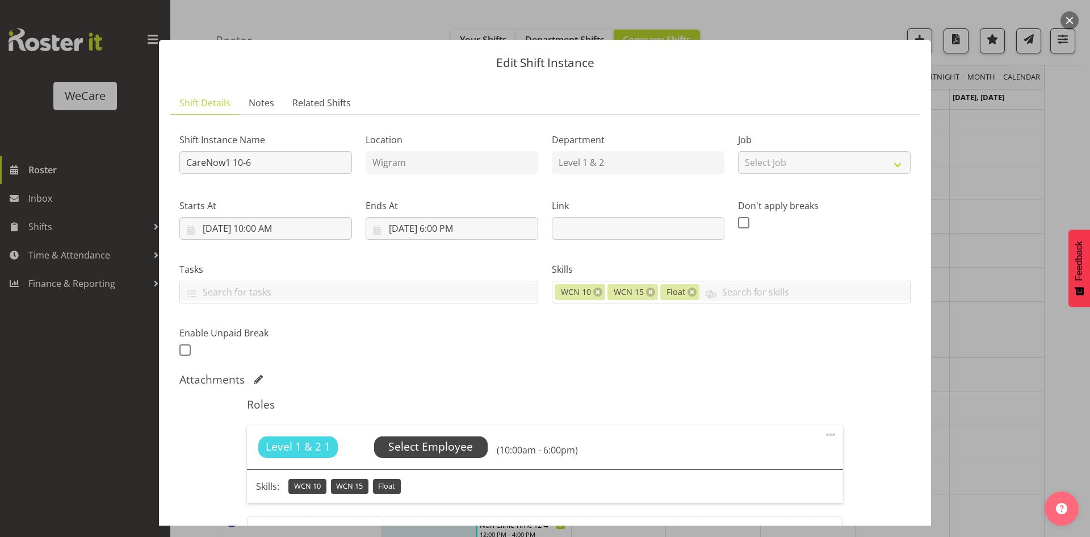
click at [428, 457] on span "Select Employee" at bounding box center [431, 447] width 114 height 22
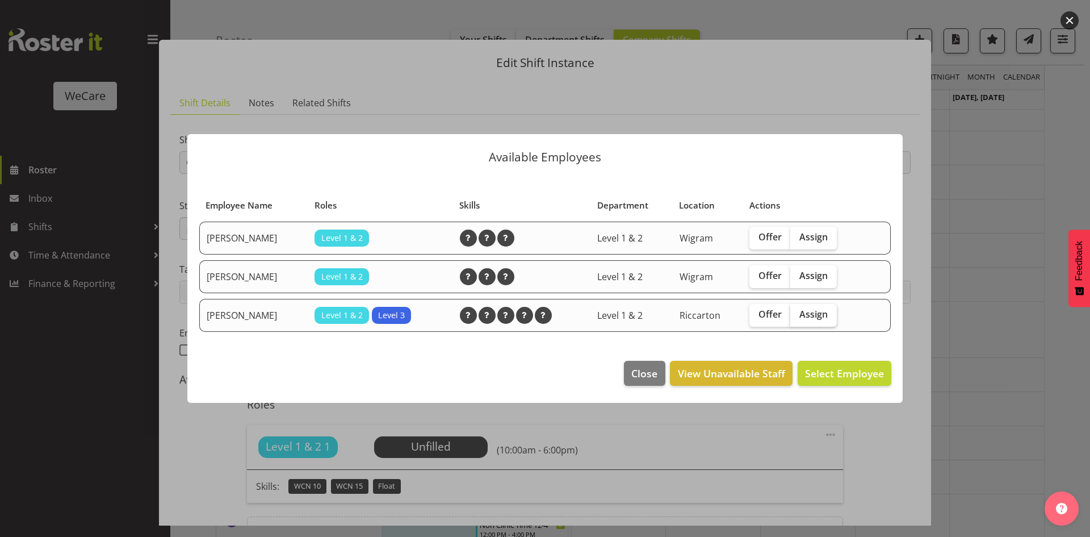
click at [818, 317] on span "Assign" at bounding box center [814, 313] width 28 height 11
click at [798, 317] on input "Assign" at bounding box center [794, 314] width 7 height 7
checkbox input "true"
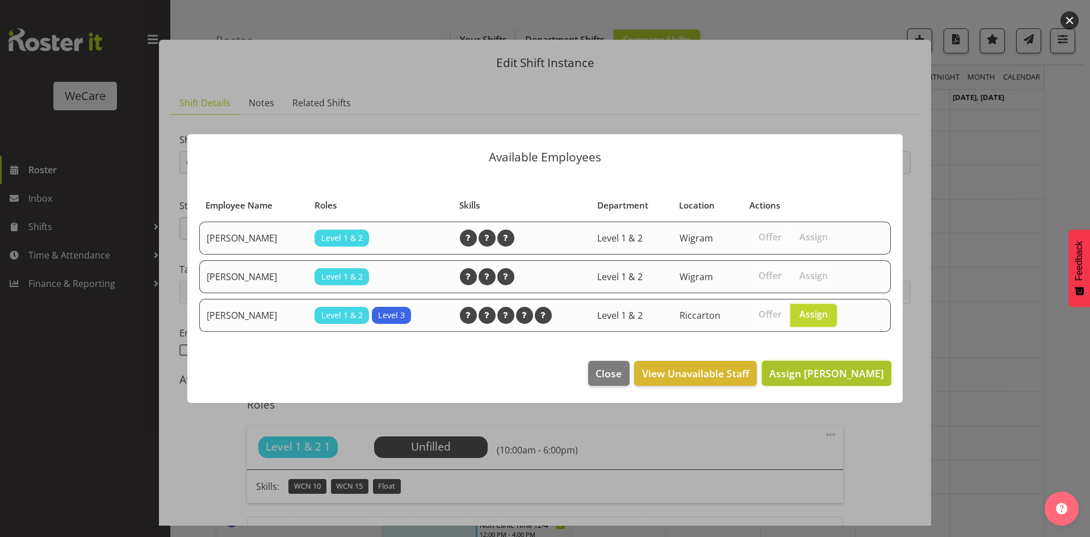
click at [842, 373] on span "Assign Simone Turner" at bounding box center [827, 373] width 115 height 14
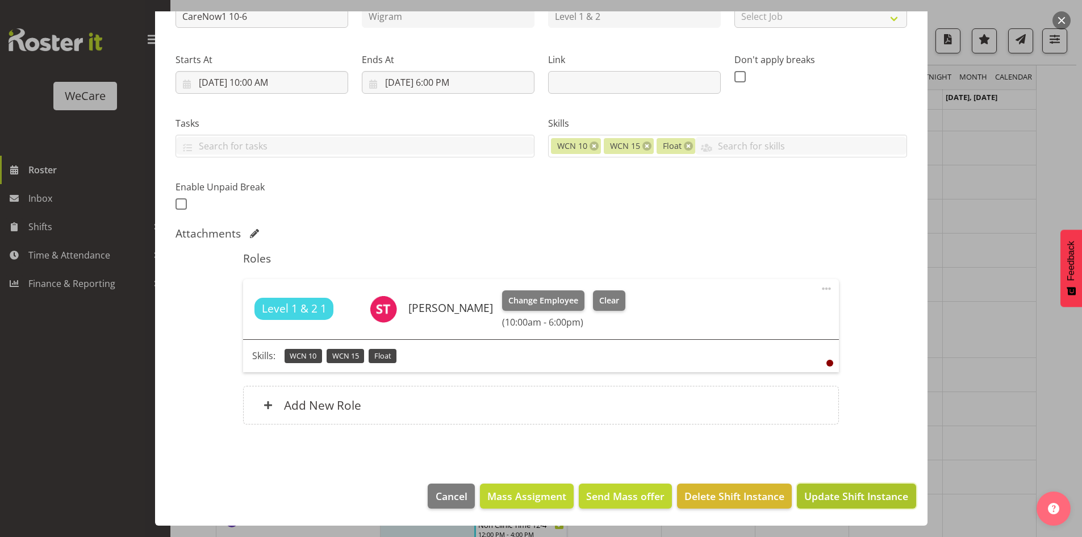
click at [856, 489] on span "Update Shift Instance" at bounding box center [856, 495] width 104 height 15
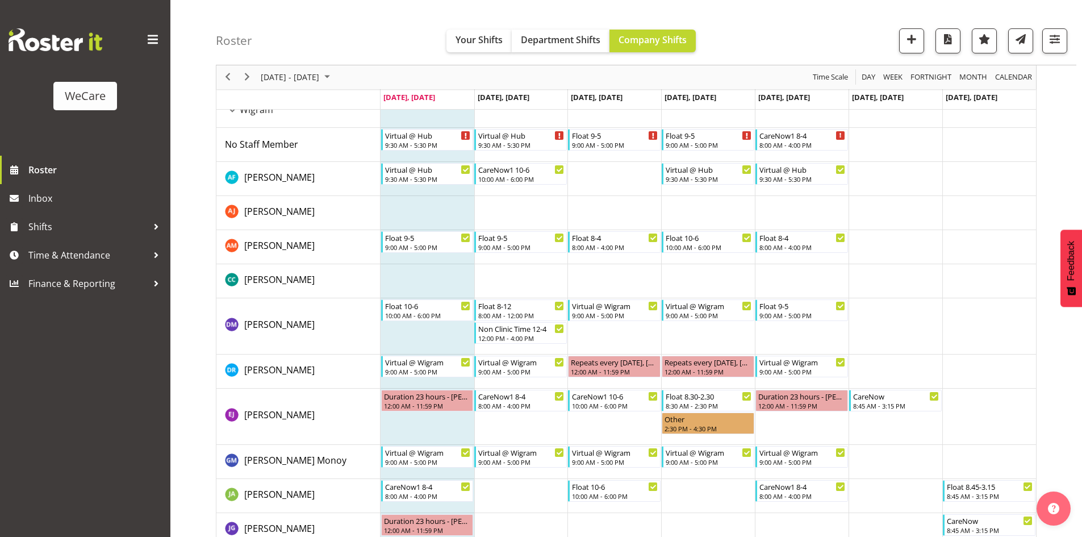
scroll to position [1800, 0]
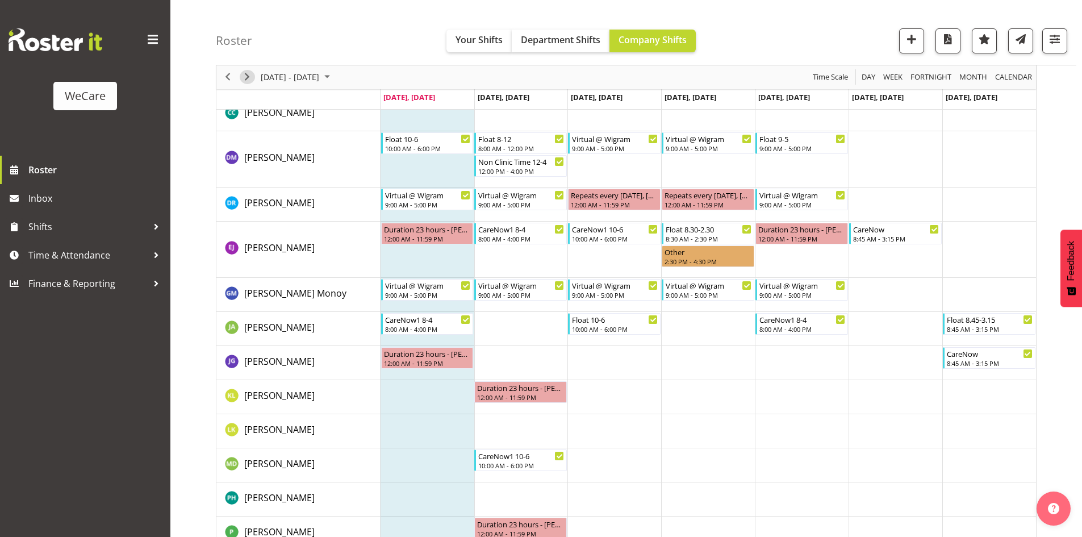
click at [240, 73] on div "next period" at bounding box center [246, 77] width 19 height 24
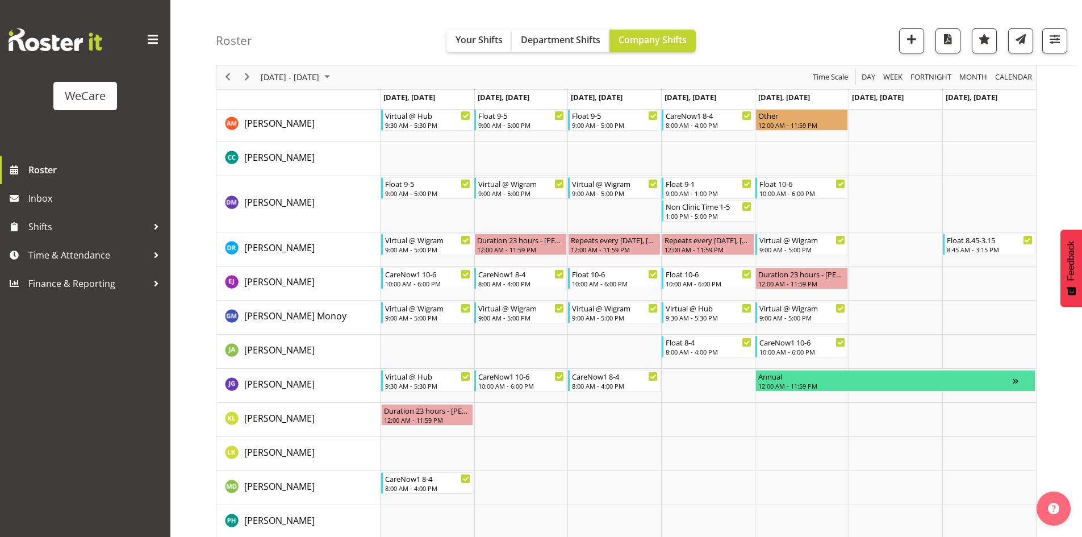
scroll to position [1845, 0]
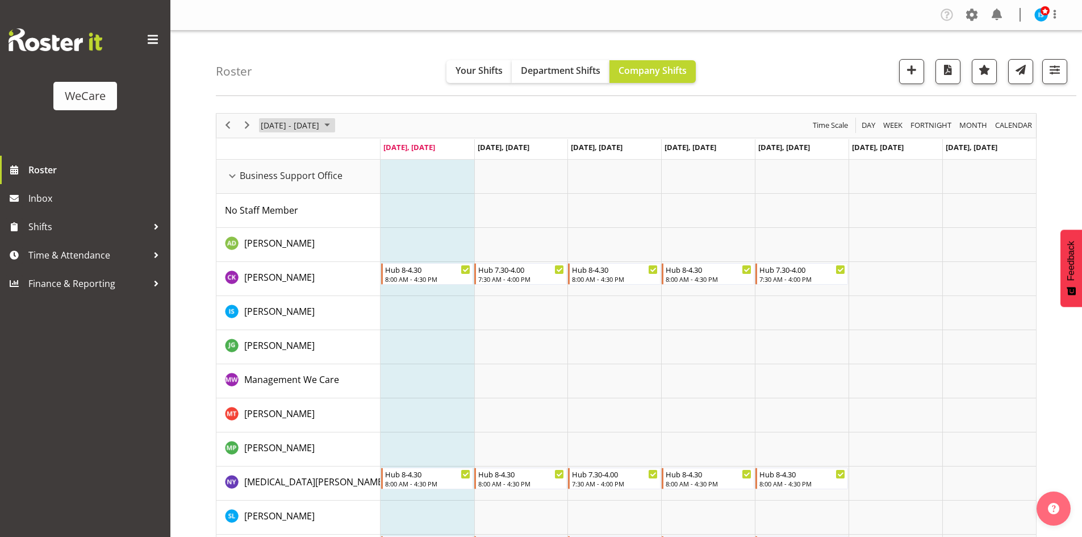
click at [263, 122] on span "[DATE] - [DATE]" at bounding box center [290, 125] width 61 height 14
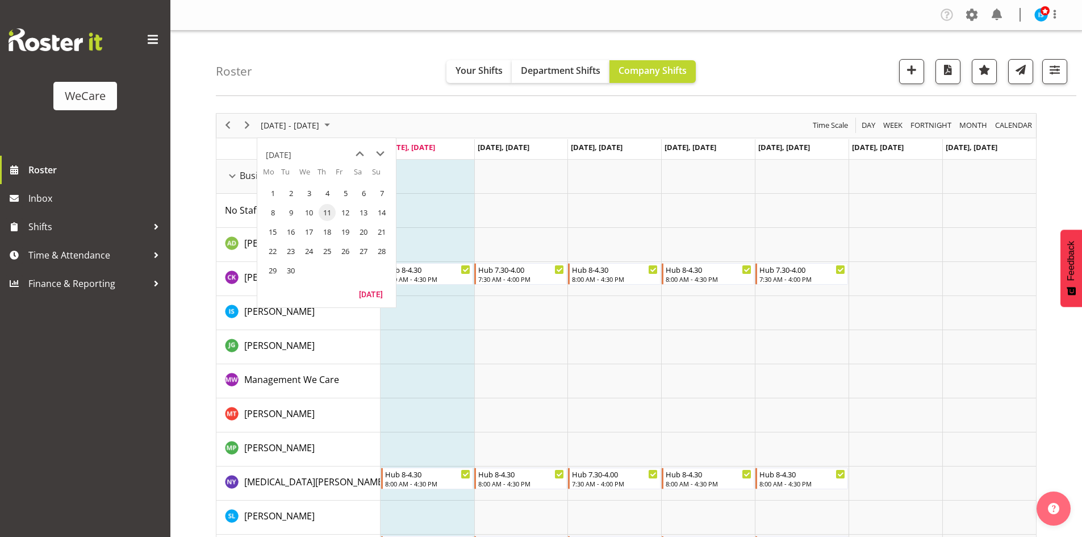
click at [381, 228] on span "21" at bounding box center [381, 231] width 17 height 17
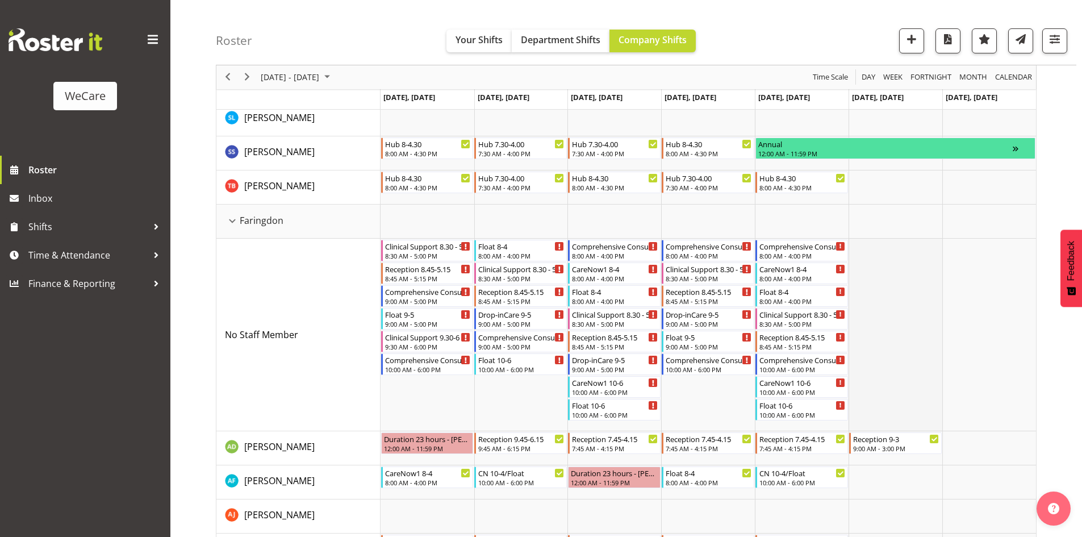
scroll to position [738, 0]
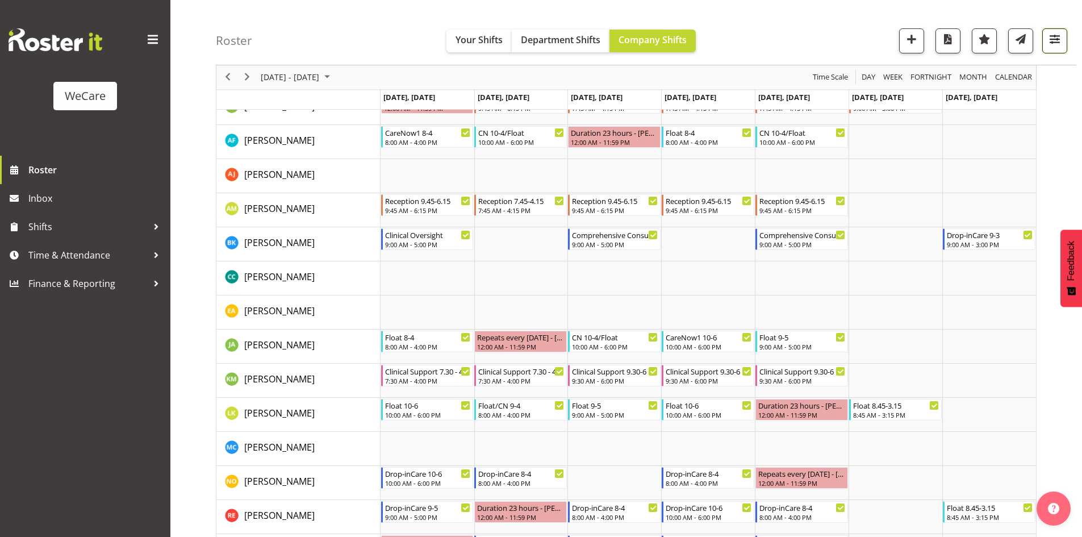
click at [1052, 30] on button "button" at bounding box center [1054, 40] width 25 height 25
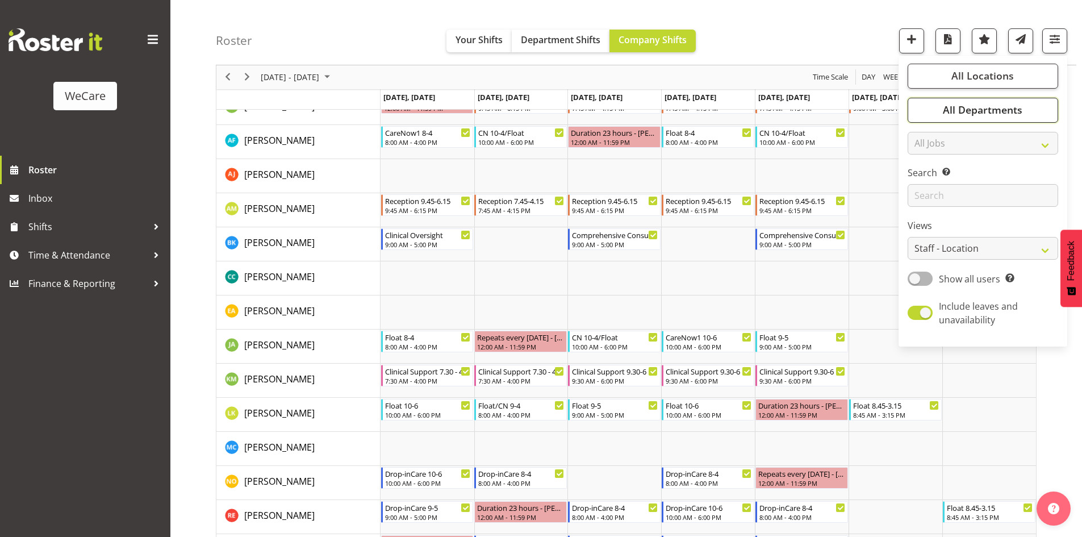
click at [1015, 112] on span "All Departments" at bounding box center [983, 110] width 80 height 14
drag, startPoint x: 1008, startPoint y: 229, endPoint x: 1017, endPoint y: 241, distance: 15.4
click at [1017, 241] on div "All Locations Clear Business Support Office [GEOGRAPHIC_DATA] Ilam [GEOGRAPHIC_…" at bounding box center [982, 201] width 169 height 282
click at [1006, 103] on span "All Departments" at bounding box center [983, 110] width 80 height 14
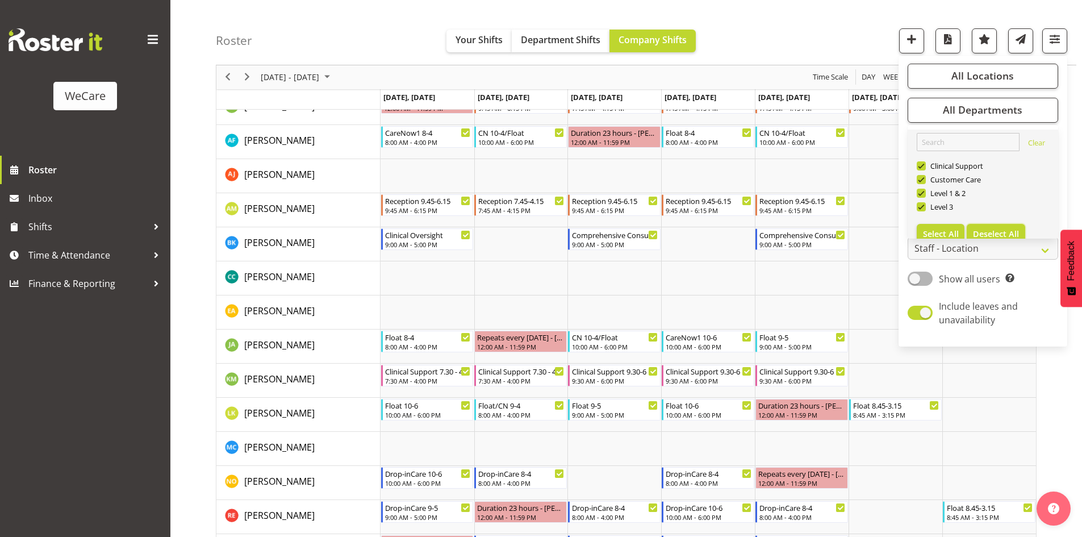
click at [1000, 235] on span "Deselect All" at bounding box center [996, 233] width 46 height 11
checkbox input "false"
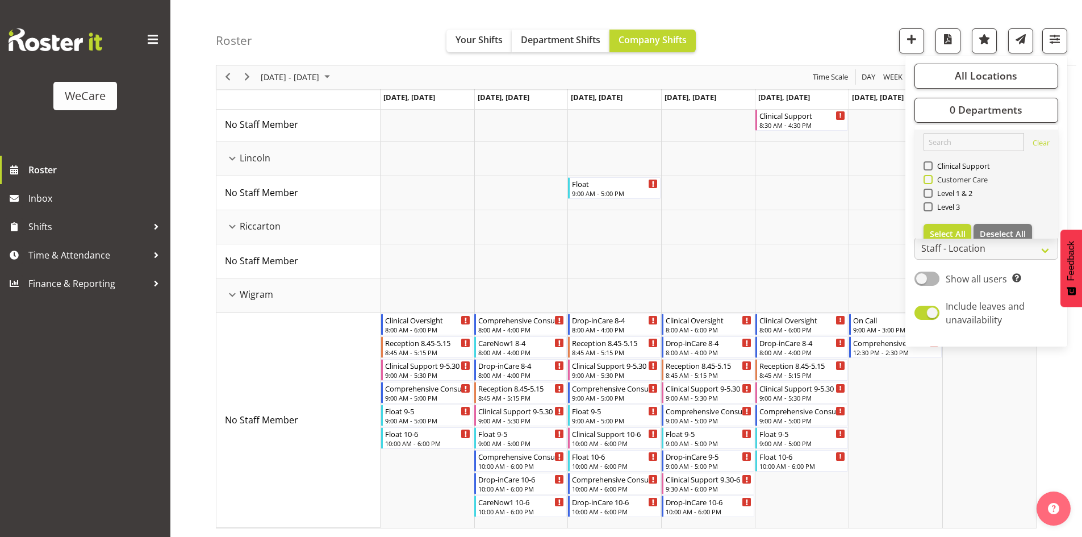
click at [958, 183] on span "Customer Care" at bounding box center [961, 179] width 56 height 9
click at [931, 183] on input "Customer Care" at bounding box center [926, 179] width 7 height 7
checkbox input "true"
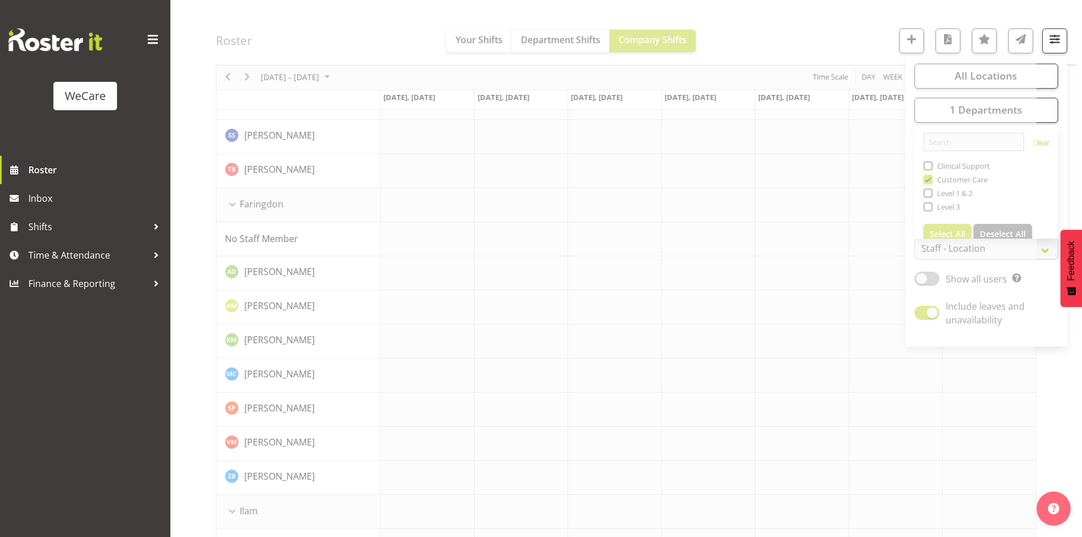
scroll to position [926, 0]
click at [788, 42] on div at bounding box center [626, 130] width 821 height 1887
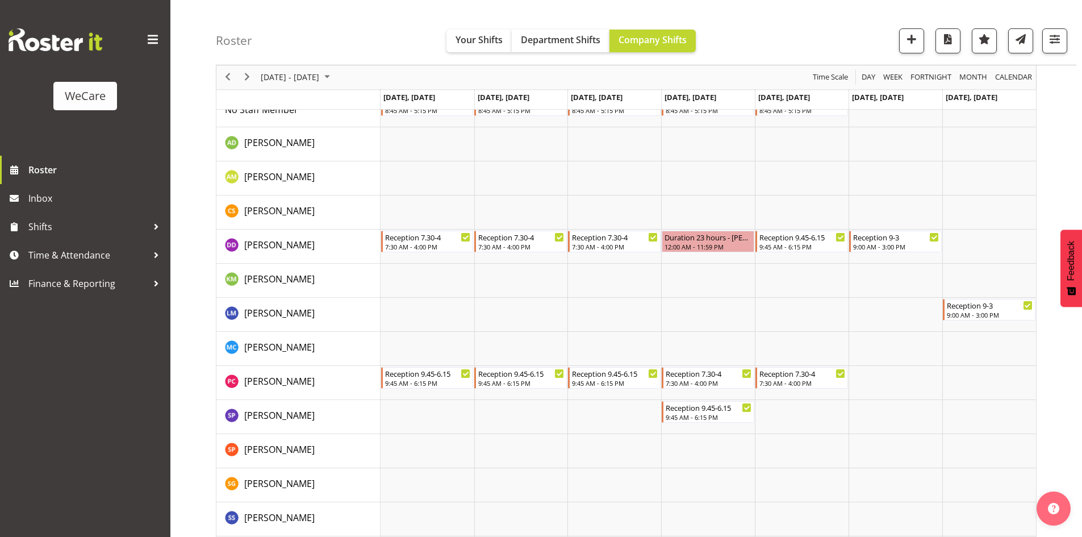
scroll to position [1472, 0]
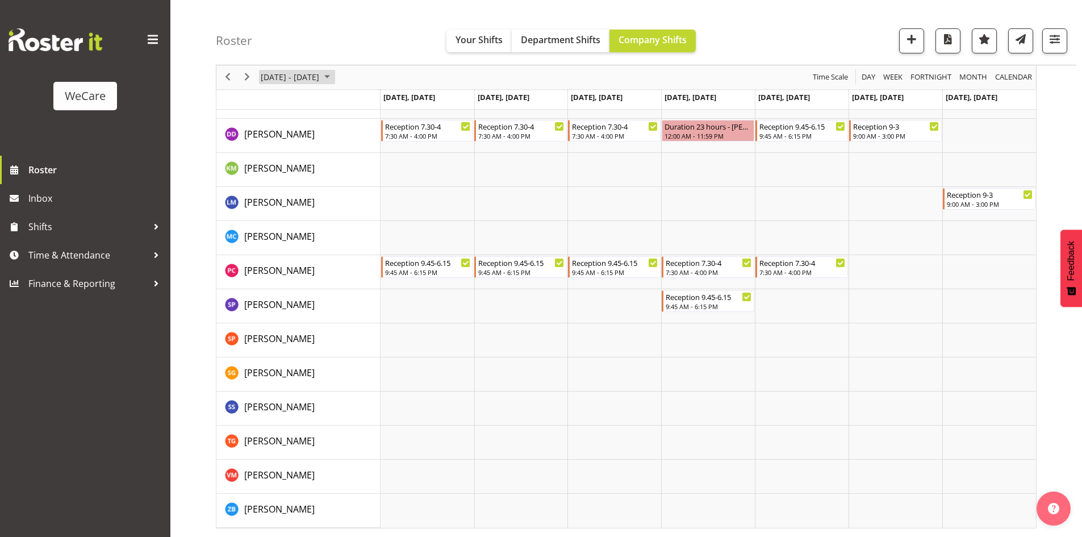
click at [306, 78] on span "[DATE] - [DATE]" at bounding box center [290, 77] width 61 height 14
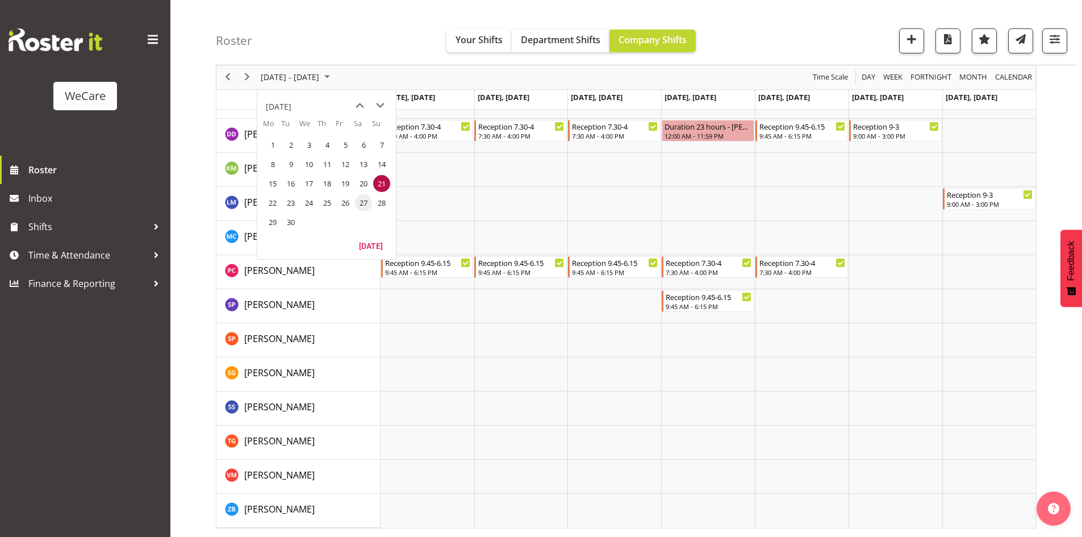
click at [364, 205] on span "27" at bounding box center [363, 202] width 17 height 17
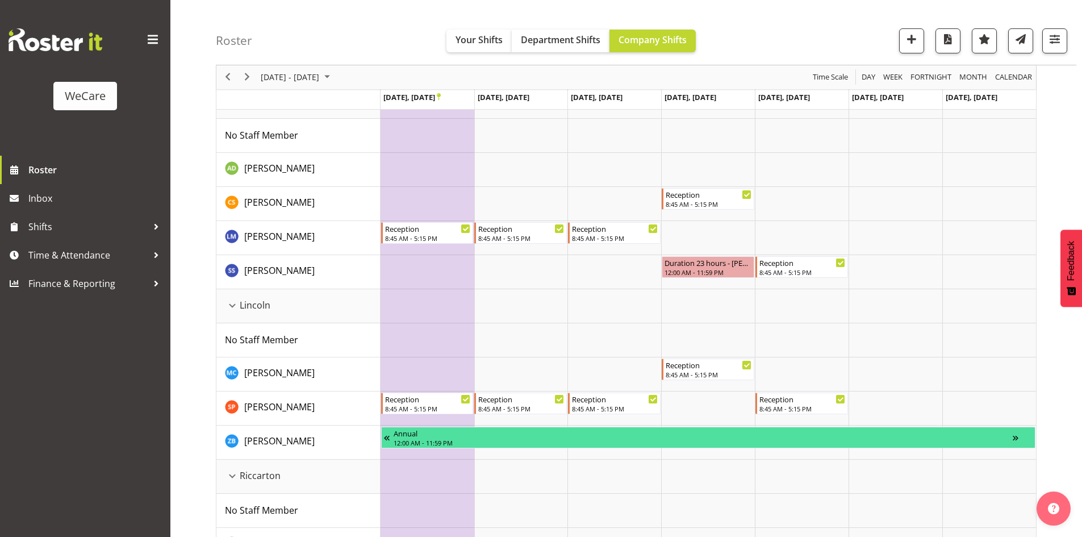
scroll to position [961, 0]
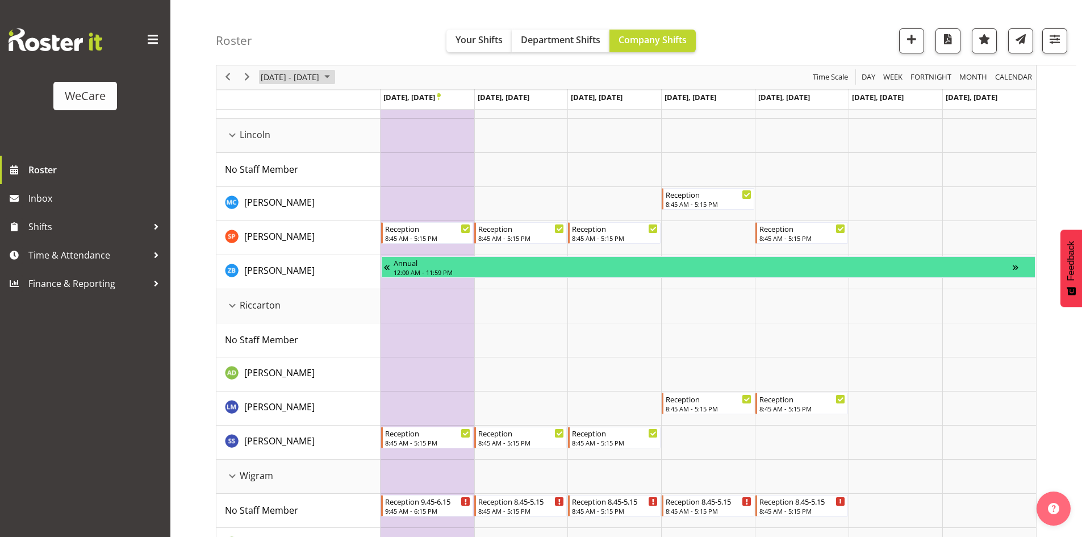
click at [320, 73] on span "[DATE] - [DATE]" at bounding box center [290, 77] width 61 height 14
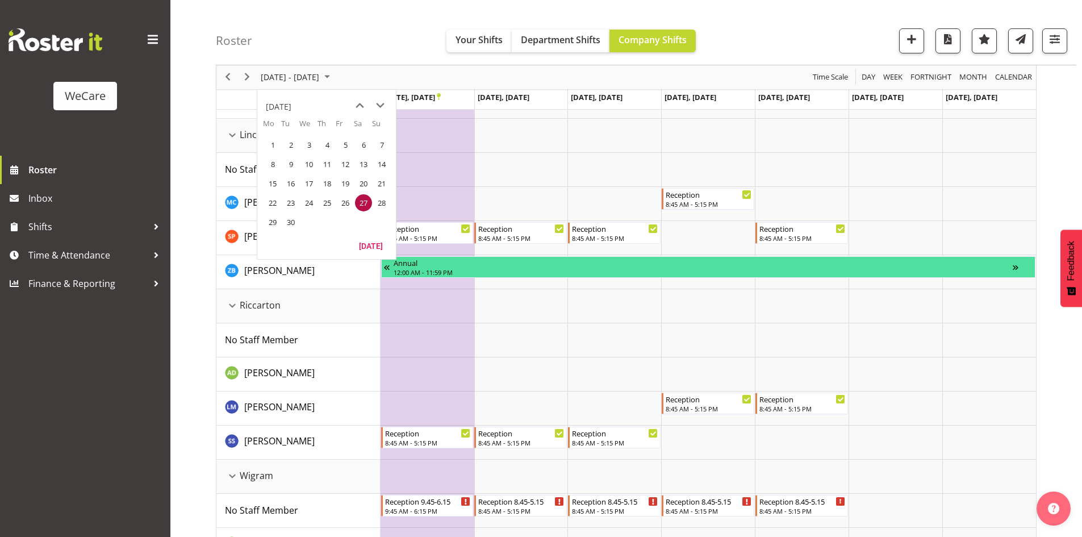
click at [348, 98] on div "[DATE]" at bounding box center [326, 104] width 139 height 28
click at [358, 240] on button "[DATE]" at bounding box center [371, 245] width 39 height 16
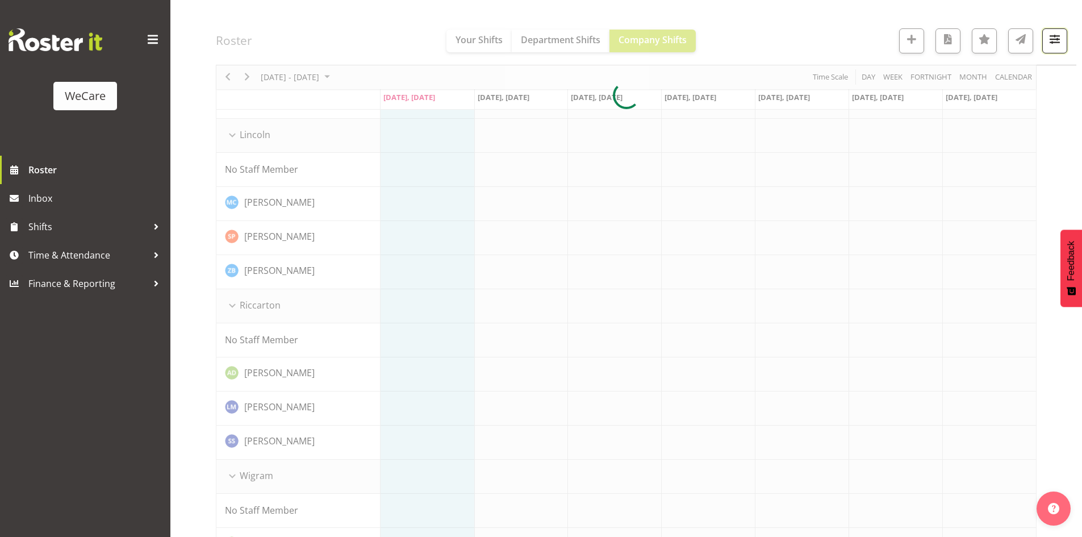
click at [1051, 48] on button "button" at bounding box center [1054, 40] width 25 height 25
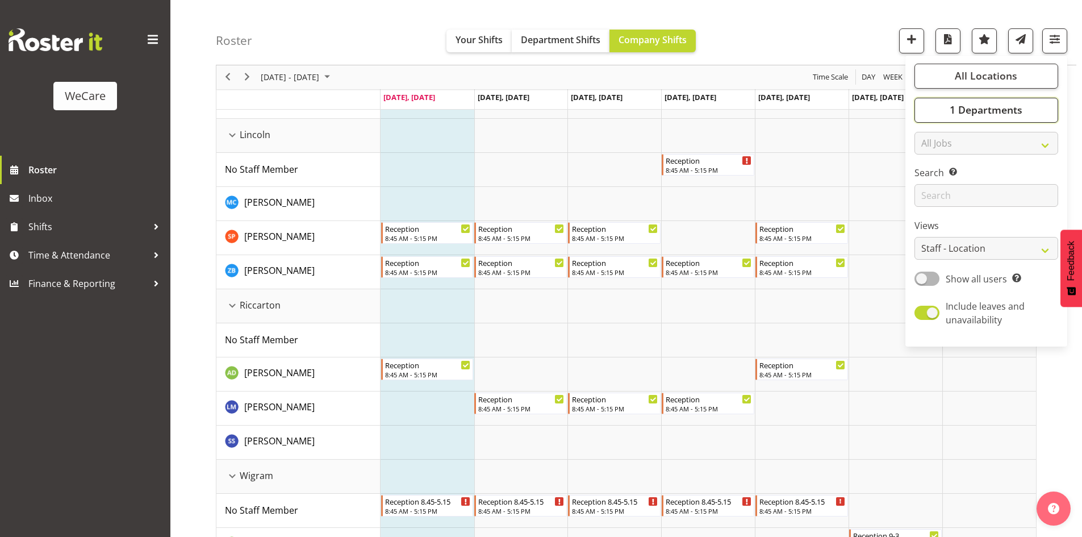
click at [1015, 122] on button "1 Departments" at bounding box center [986, 110] width 144 height 25
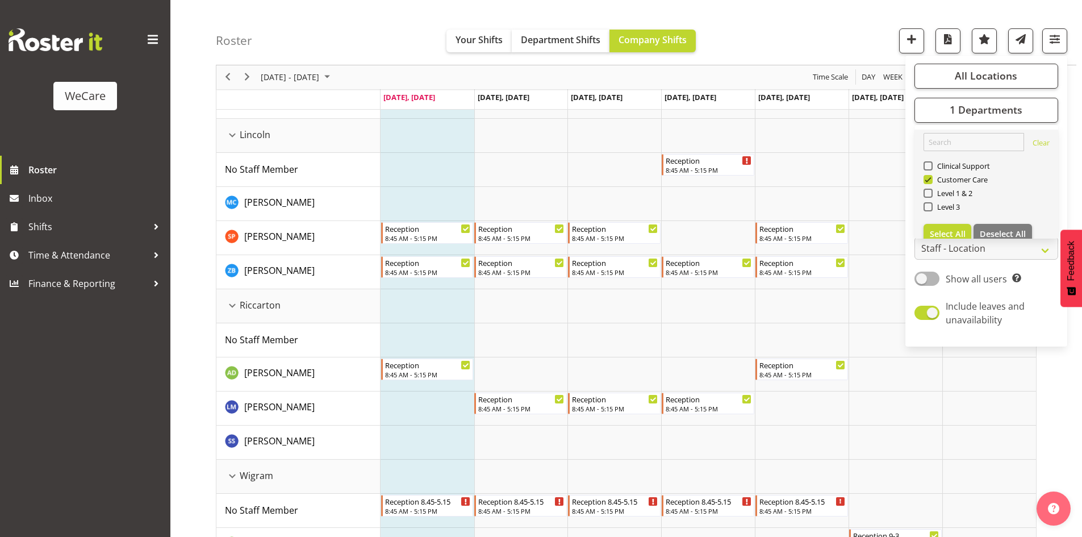
click at [953, 185] on div "Customer Care" at bounding box center [986, 181] width 126 height 14
click at [948, 203] on span "Level 3" at bounding box center [947, 206] width 28 height 9
click at [931, 203] on input "Level 3" at bounding box center [926, 206] width 7 height 7
checkbox input "true"
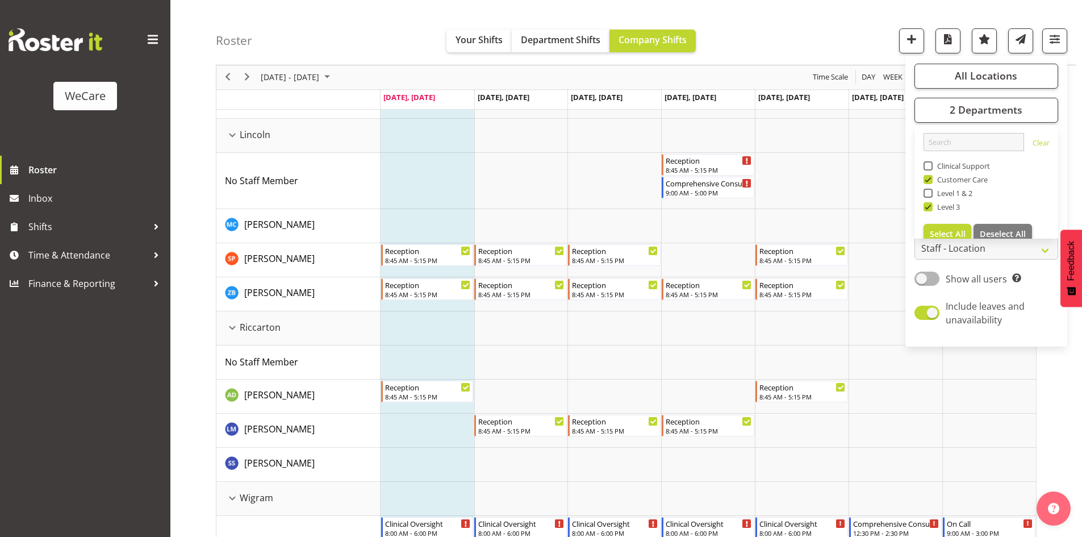
click at [940, 181] on span "Customer Care" at bounding box center [961, 179] width 56 height 9
click at [931, 181] on input "Customer Care" at bounding box center [926, 179] width 7 height 7
checkbox input "false"
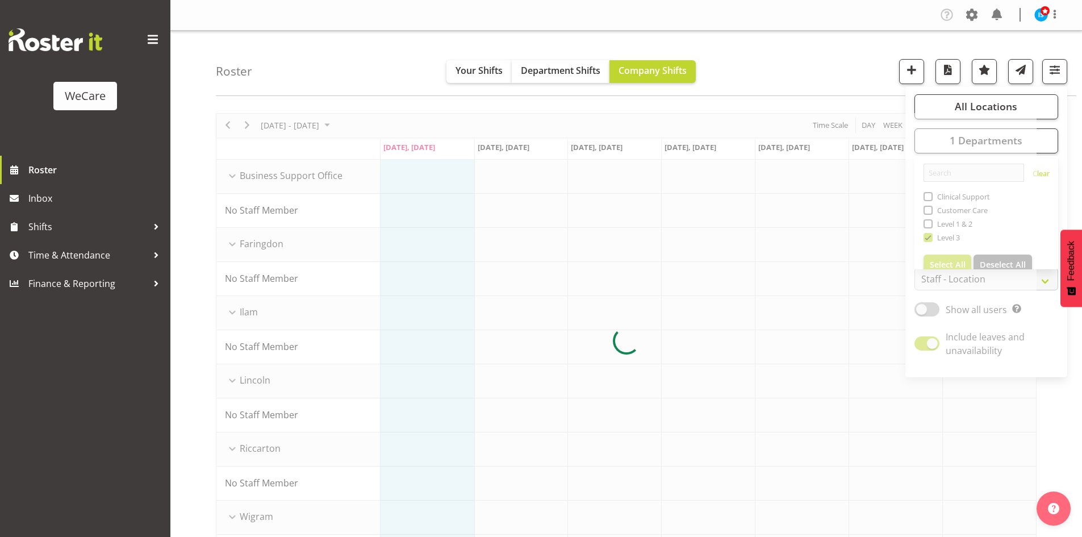
click at [791, 53] on div "Roster Your Shifts Department Shifts Company Shifts All Locations Clear Busines…" at bounding box center [646, 63] width 860 height 65
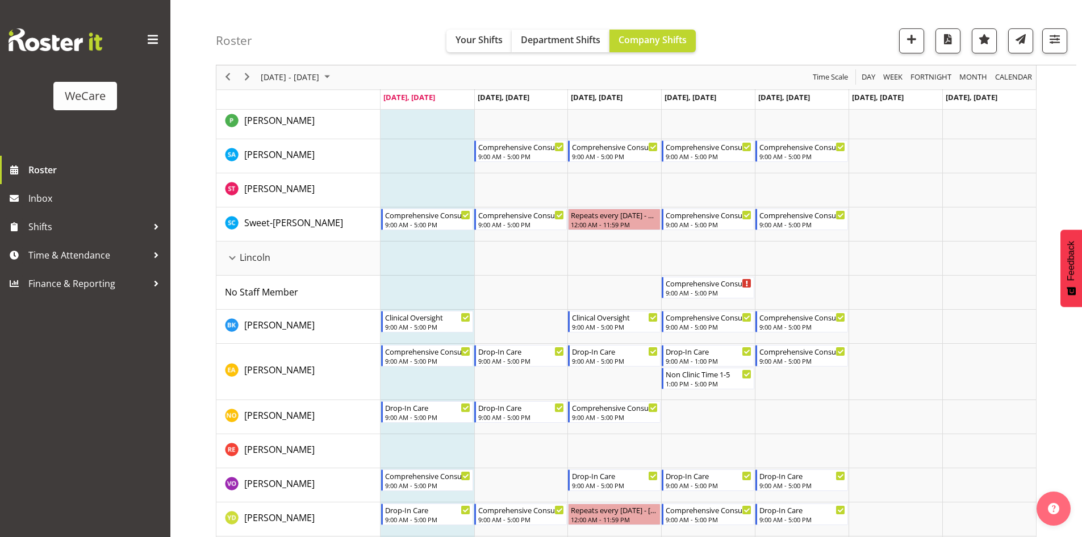
scroll to position [448, 0]
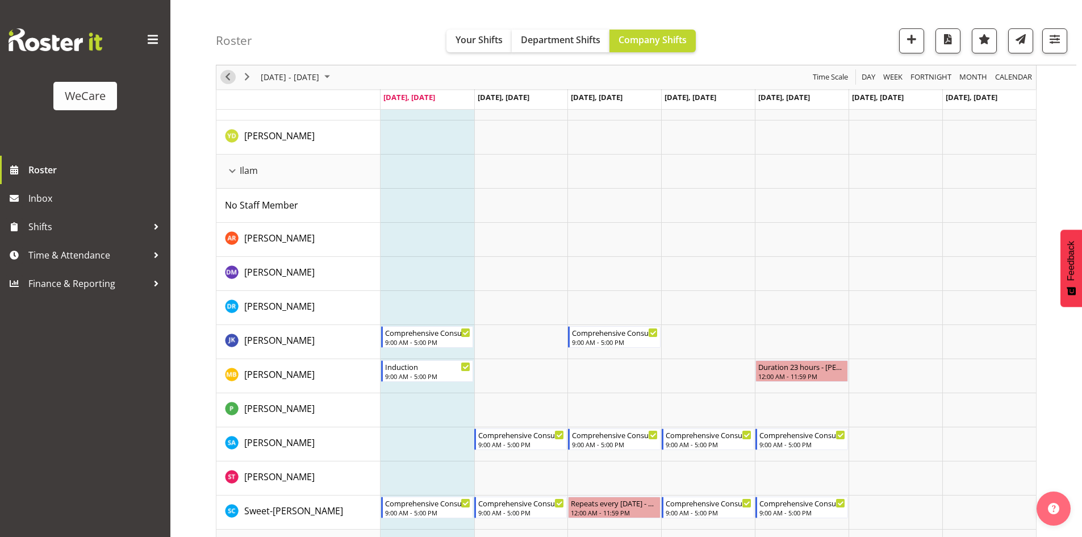
click at [229, 70] on span "Previous" at bounding box center [228, 77] width 14 height 14
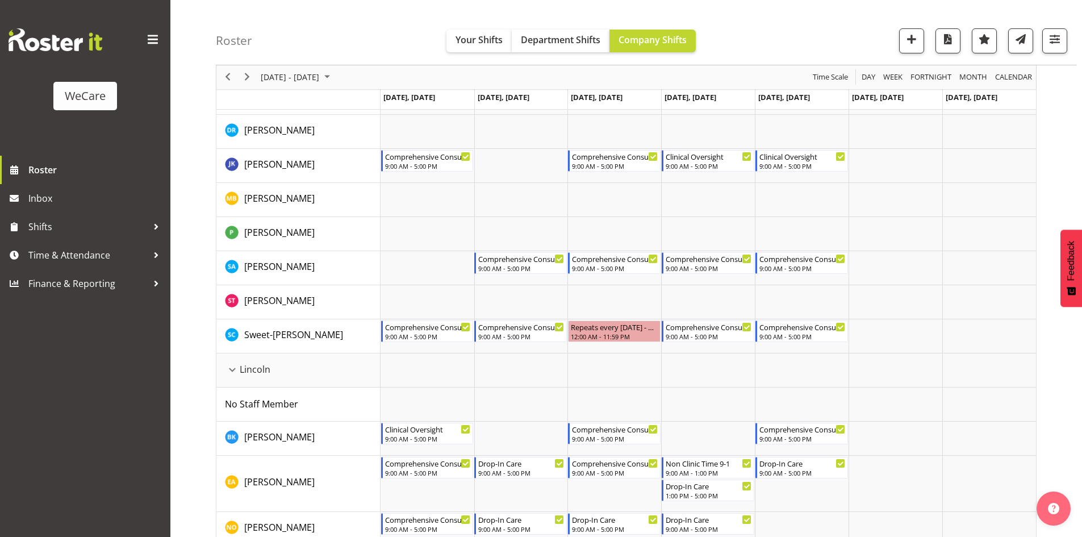
scroll to position [618, 0]
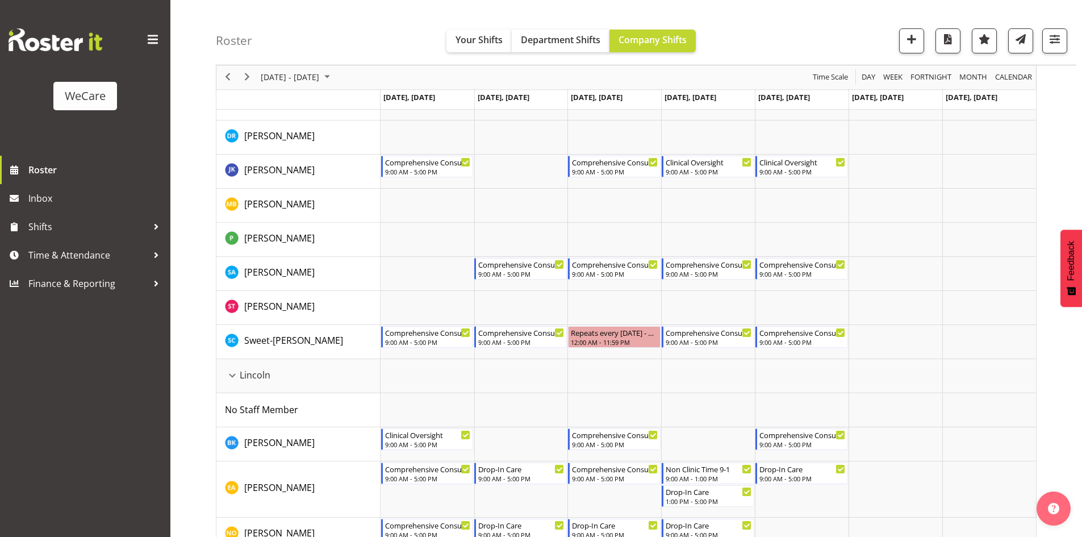
click at [1069, 40] on div "Roster Your Shifts Department Shifts Company Shifts All Locations Clear Busines…" at bounding box center [646, 32] width 860 height 65
click at [1065, 42] on button "button" at bounding box center [1054, 40] width 25 height 25
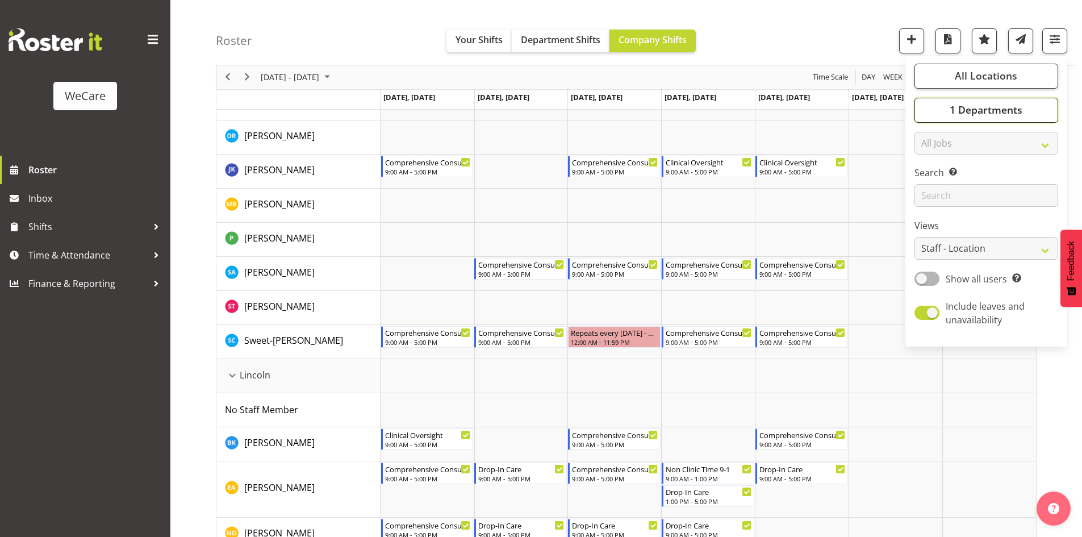
click at [1008, 115] on span "1 Departments" at bounding box center [986, 110] width 73 height 14
drag, startPoint x: 934, startPoint y: 207, endPoint x: 929, endPoint y: 203, distance: 6.0
click at [934, 206] on span "Level 3" at bounding box center [947, 206] width 28 height 9
click at [931, 206] on input "Level 3" at bounding box center [926, 206] width 7 height 7
checkbox input "false"
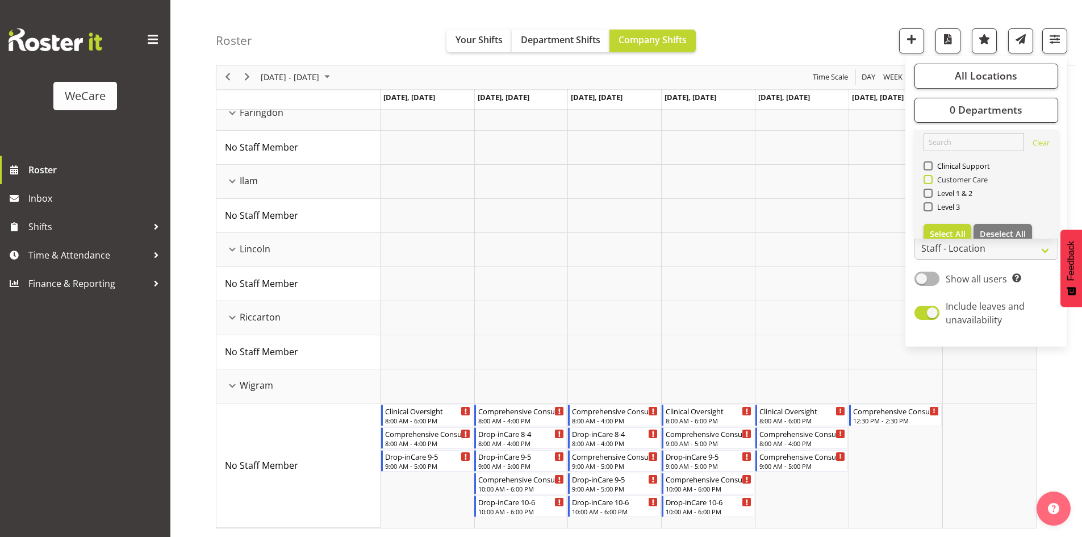
click at [935, 183] on span "Customer Care" at bounding box center [961, 179] width 56 height 9
click at [931, 183] on input "Customer Care" at bounding box center [926, 179] width 7 height 7
checkbox input "true"
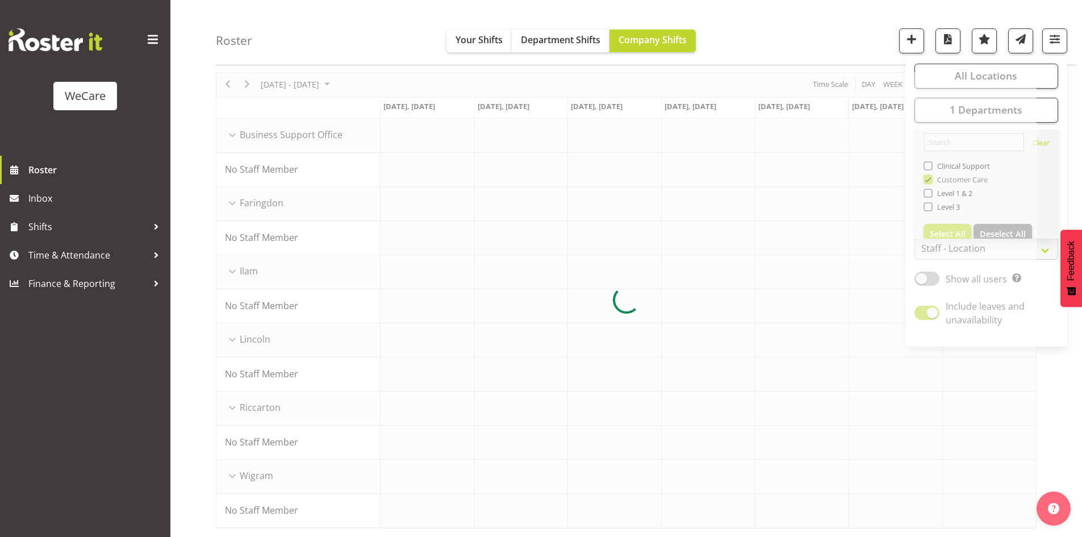
scroll to position [41, 0]
click at [839, 41] on div "Roster Your Shifts Department Shifts Company Shifts All Locations Clear Busines…" at bounding box center [646, 32] width 860 height 65
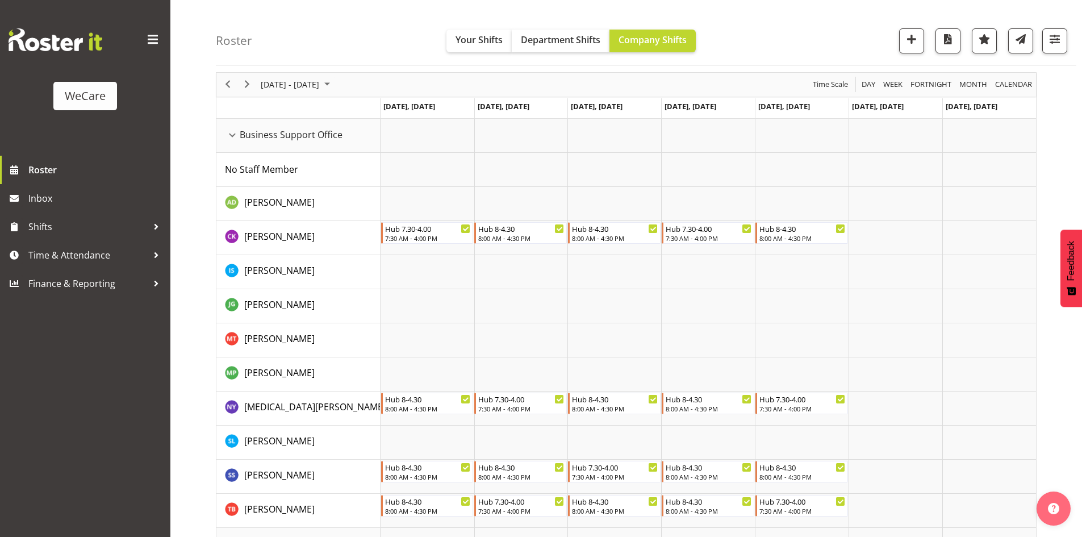
click at [258, 88] on div "[DATE] - [DATE]" at bounding box center [297, 85] width 80 height 24
click at [378, 260] on button "[DATE]" at bounding box center [371, 253] width 39 height 16
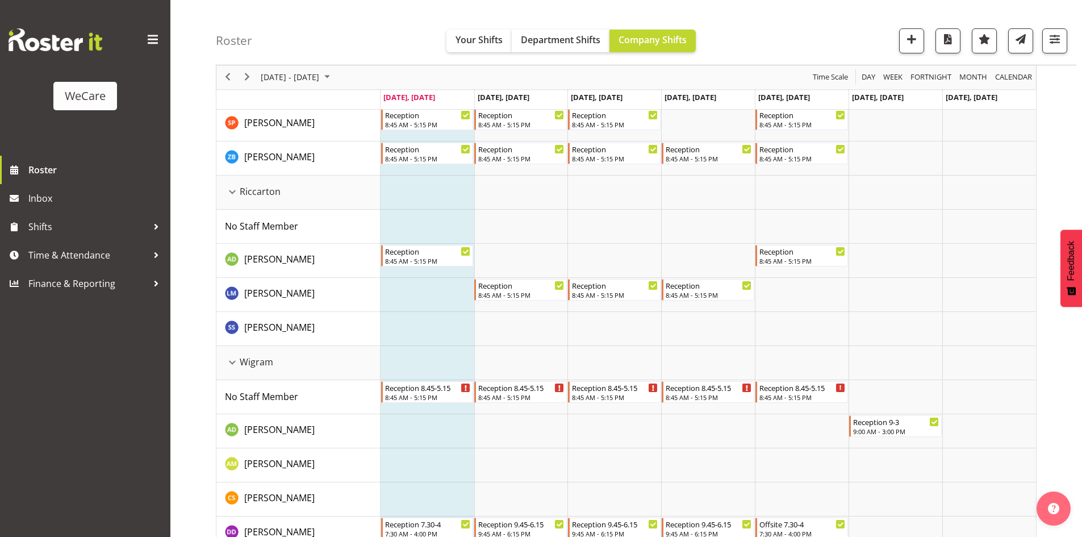
scroll to position [1120, 0]
